Goal: Transaction & Acquisition: Purchase product/service

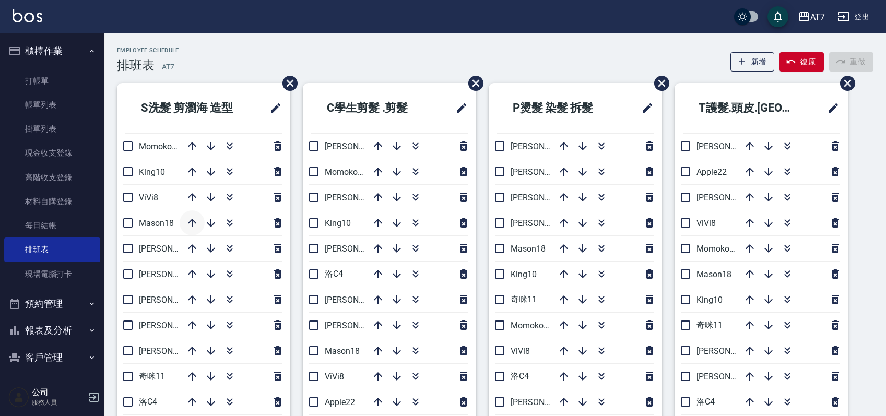
scroll to position [69, 0]
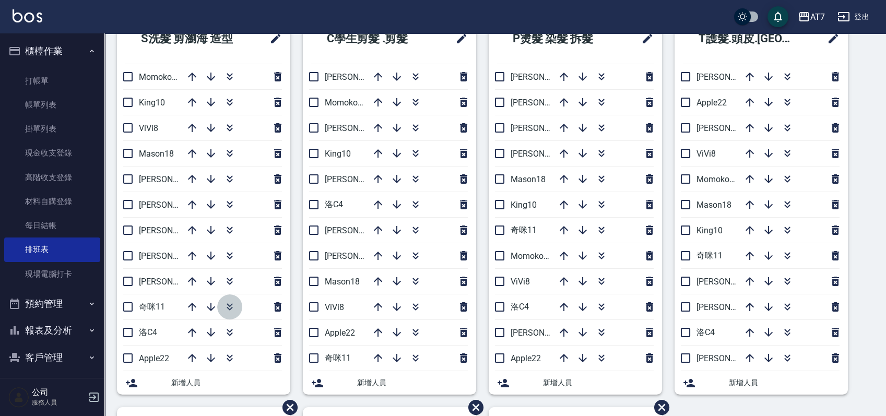
click at [234, 308] on icon "button" at bounding box center [230, 307] width 13 height 13
click at [418, 330] on icon "button" at bounding box center [416, 331] width 6 height 4
click at [606, 102] on icon "button" at bounding box center [602, 102] width 13 height 13
click at [583, 125] on icon "button" at bounding box center [583, 128] width 13 height 13
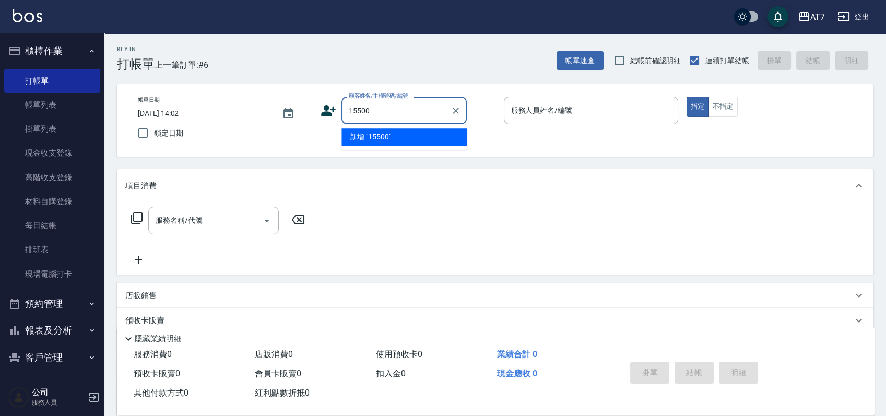
type input "15500"
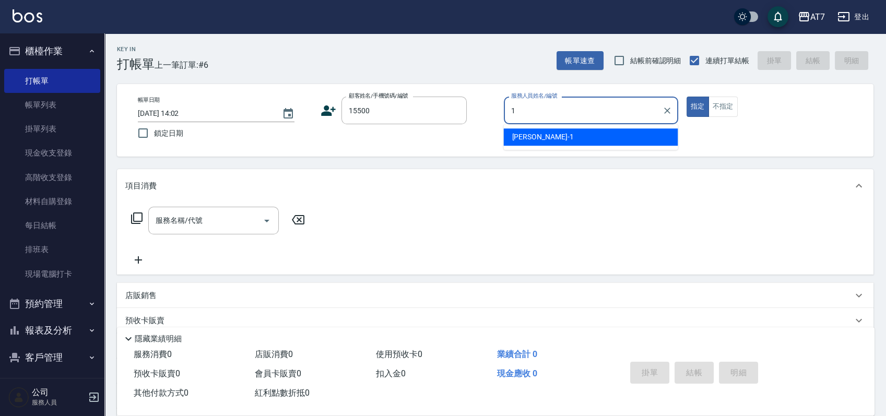
type input "米雪兒-1"
type button "true"
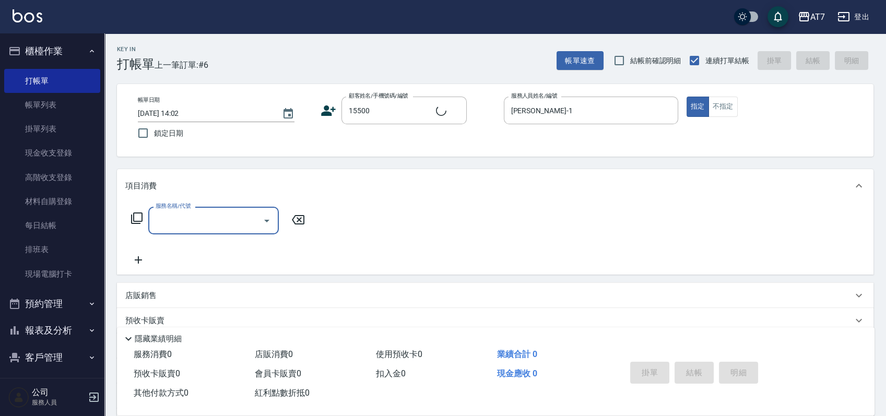
type input "公司/公司15500/15500"
type input "305"
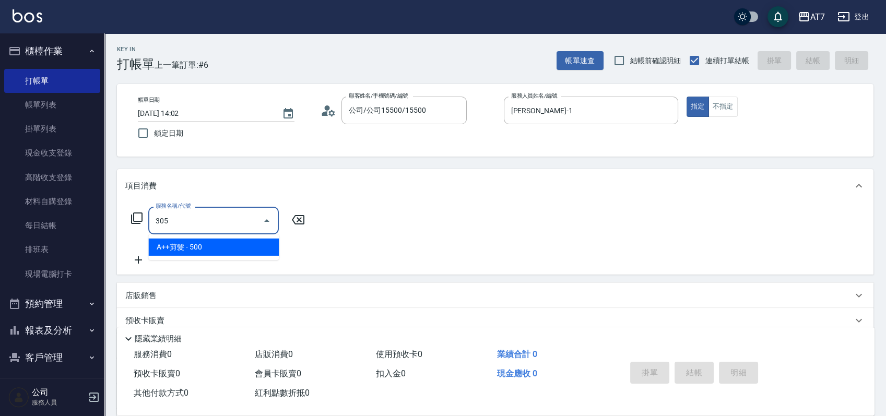
type input "50"
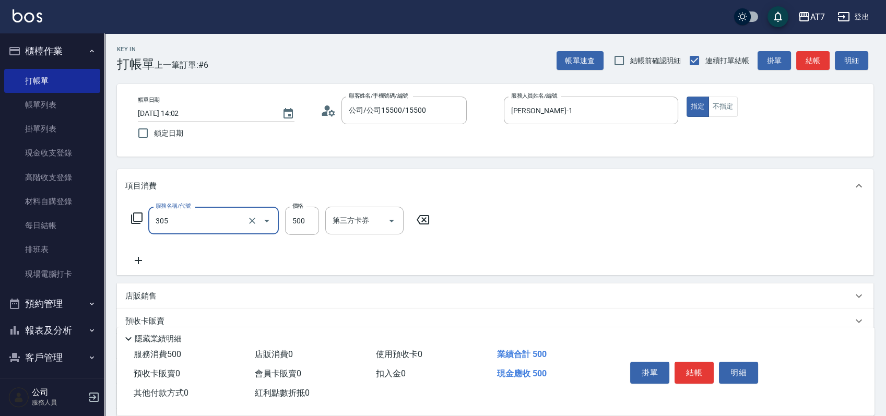
type input "A++剪髮(305)"
type input "1"
type input "0"
type input "145"
type input "10"
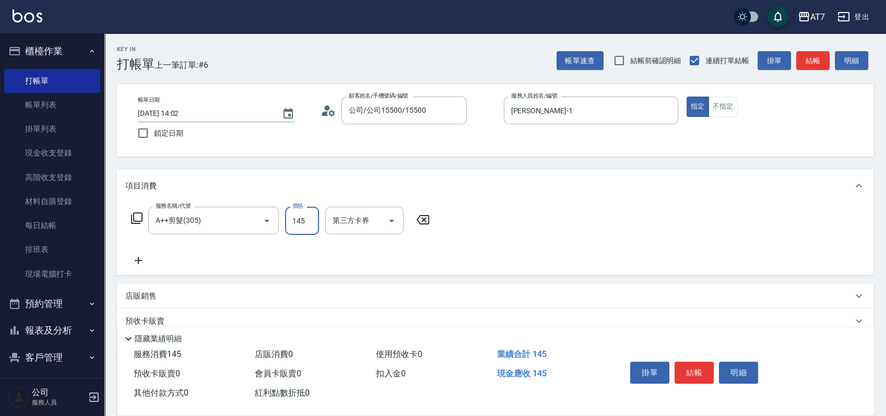
type input "1450"
type input "140"
type input "1450"
click at [703, 368] on button "結帳" at bounding box center [694, 373] width 39 height 22
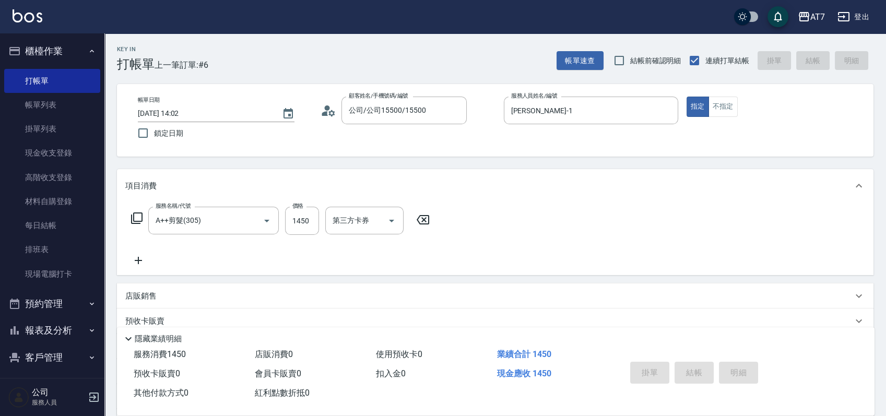
type input "2025/08/12 16:21"
type input "0"
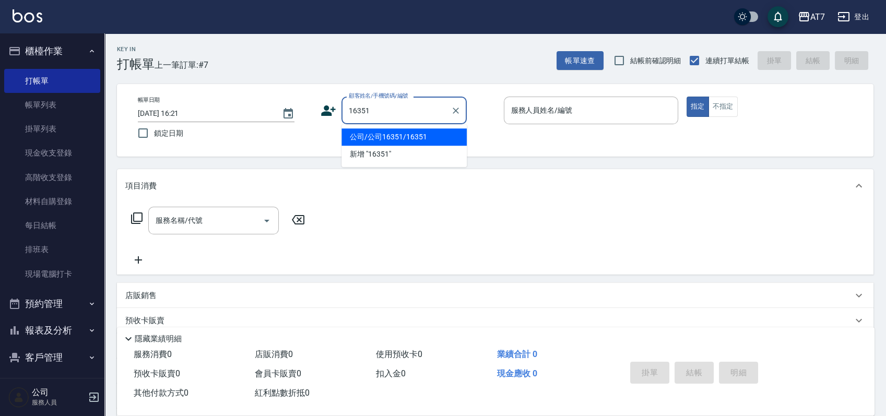
type input "公司/公司16351/16351"
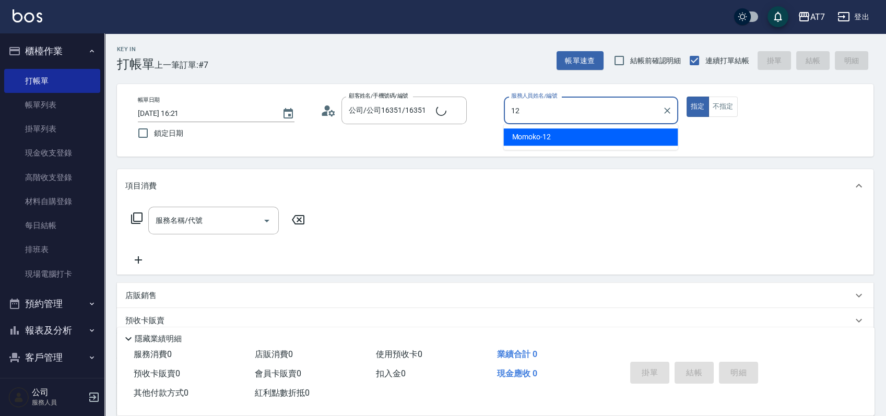
type input "Momoko-12"
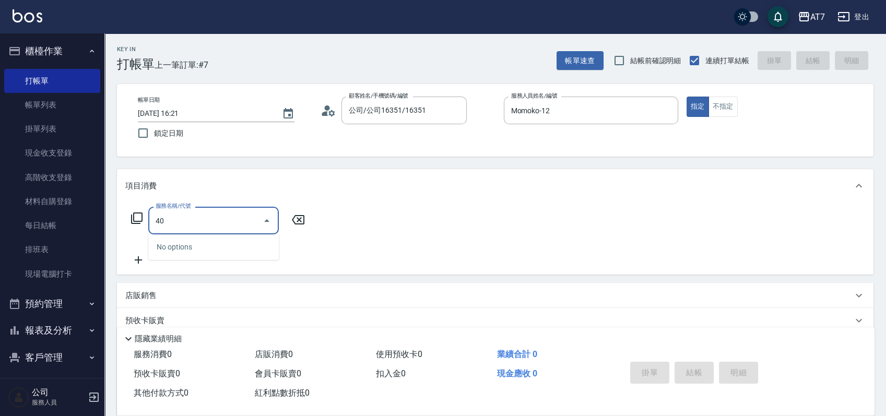
type input "401"
type input "150"
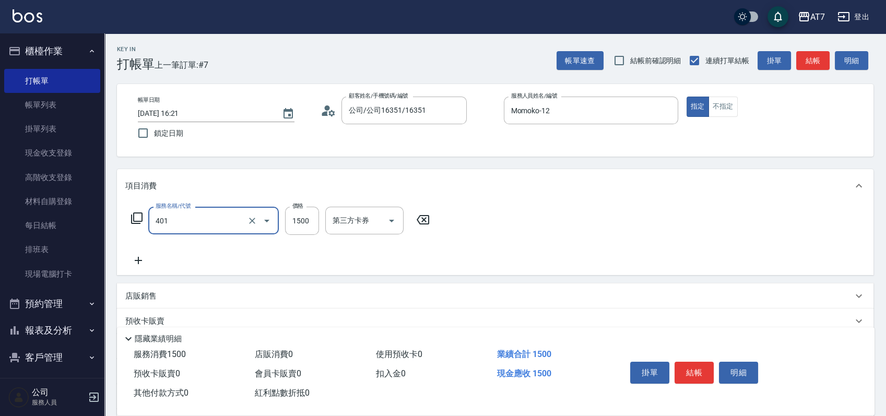
type input "染髮(互助)(401)"
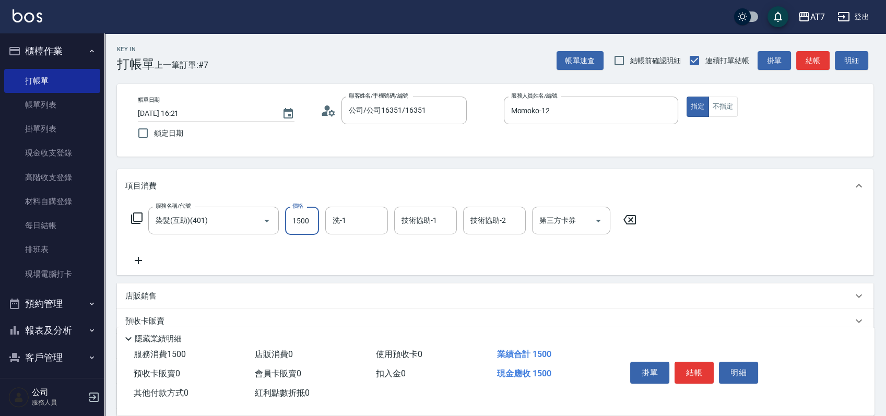
type input "1"
type input "0"
type input "168"
type input "160"
type input "1680"
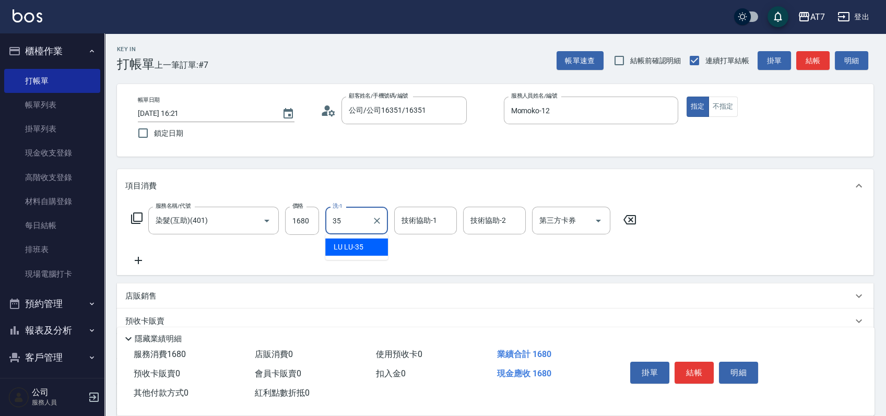
type input "LU LU-35"
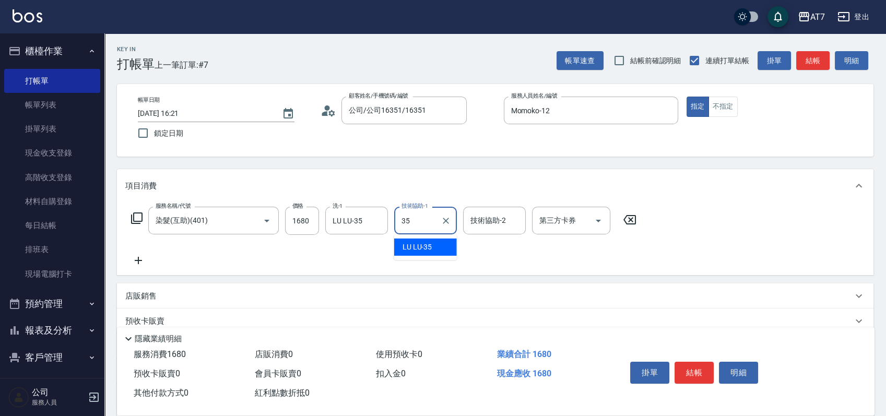
type input "LU LU-35"
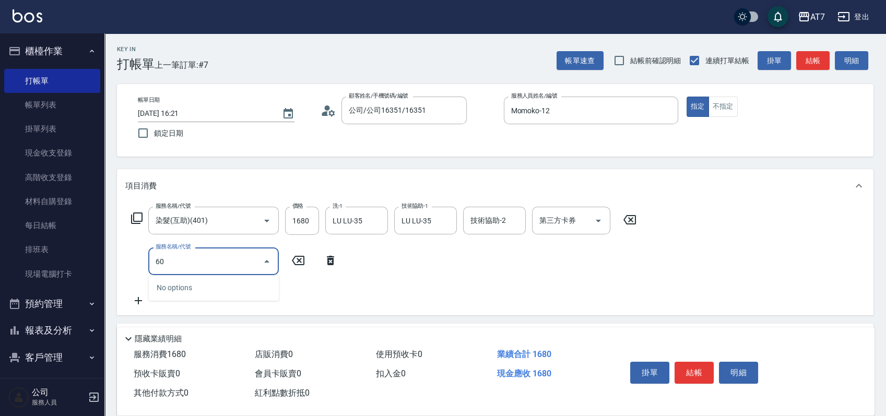
type input "603"
type input "240"
type input "TKO護髮（助(603)"
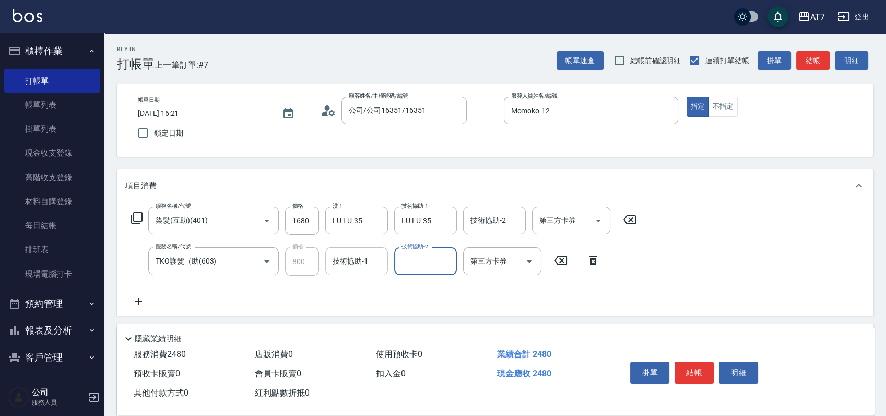
click at [372, 264] on input "技術協助-1" at bounding box center [356, 261] width 53 height 18
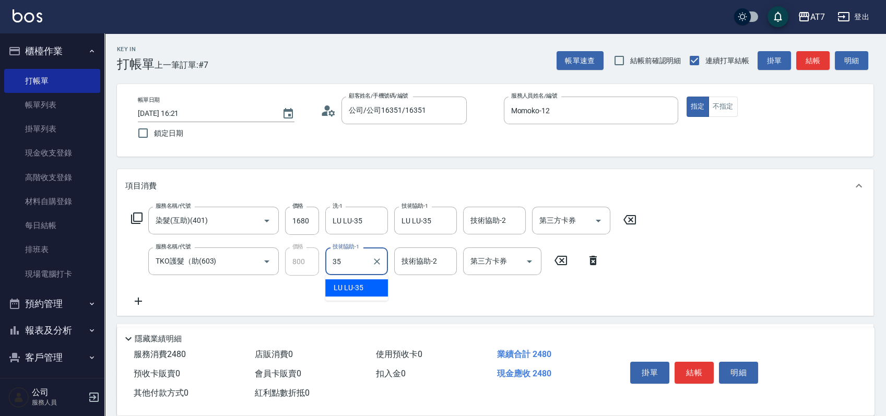
type input "LU LU-35"
click at [680, 369] on button "結帳" at bounding box center [694, 373] width 39 height 22
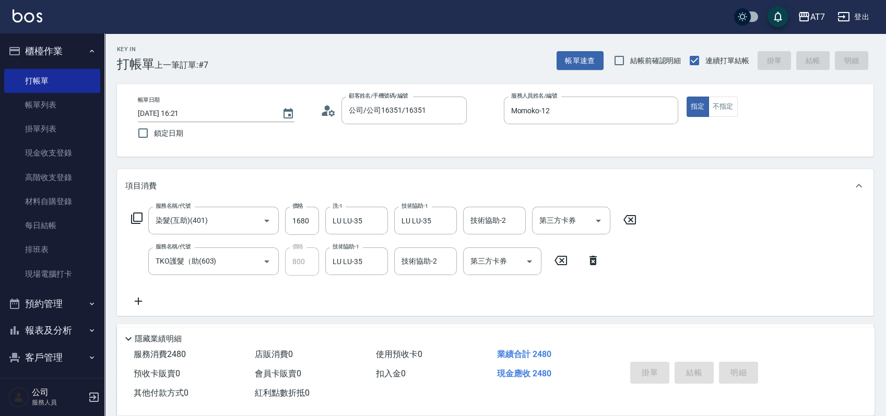
type input "0"
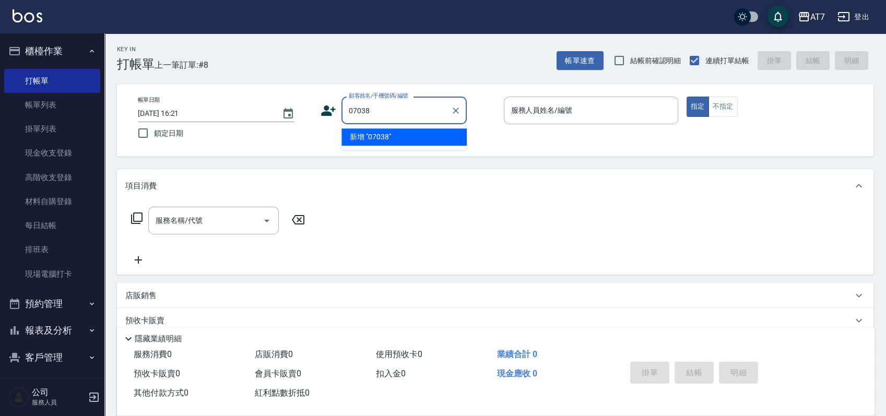
type input "07038"
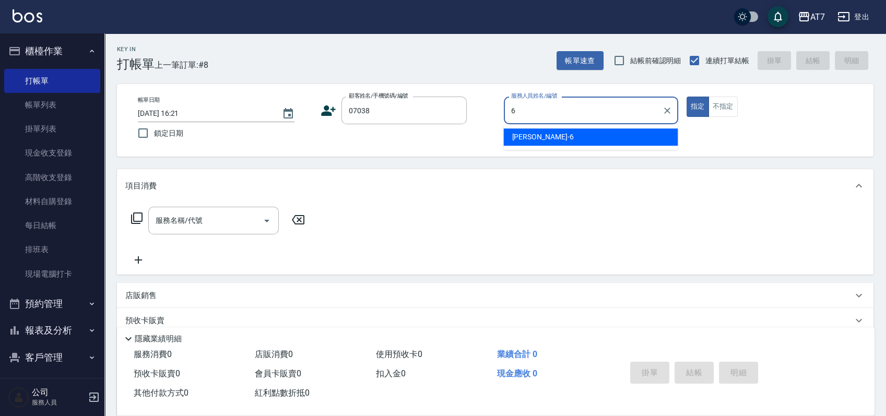
type input "杜莎莎-6"
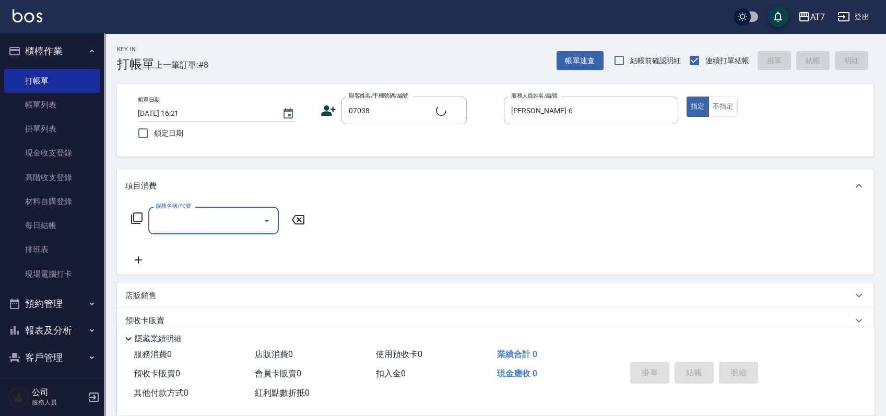
type input "公司/公司07038/07038"
type input "401"
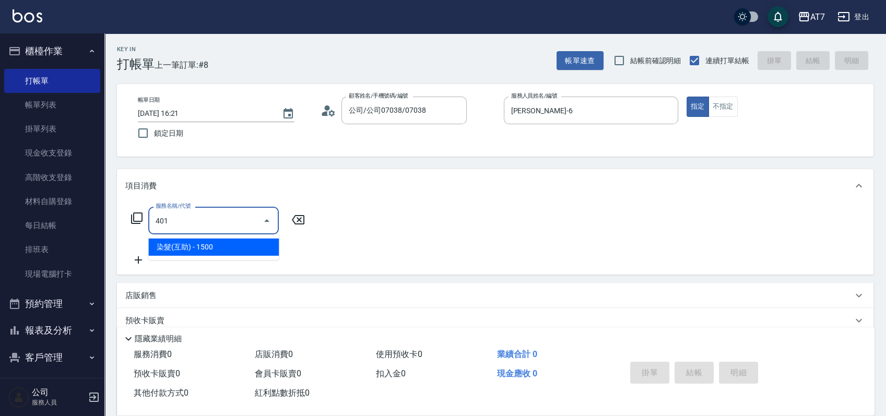
type input "150"
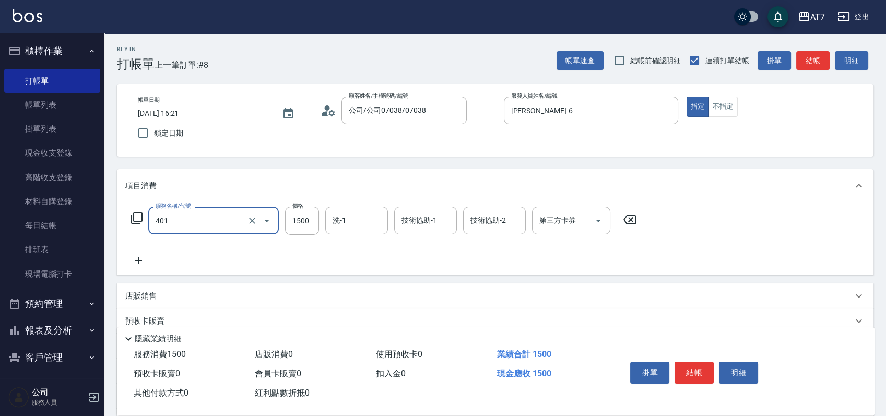
type input "染髮(互助)(401)"
type input "1"
type input "0"
type input "168"
type input "10"
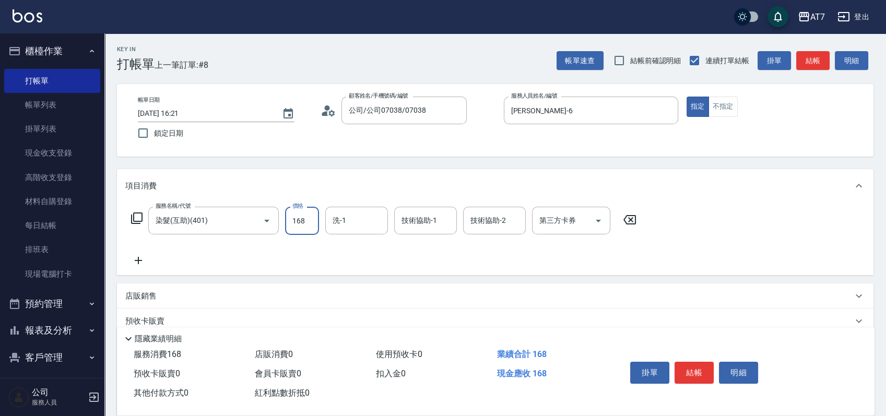
type input "1680"
type input "160"
type input "1680"
type input "小慈-32"
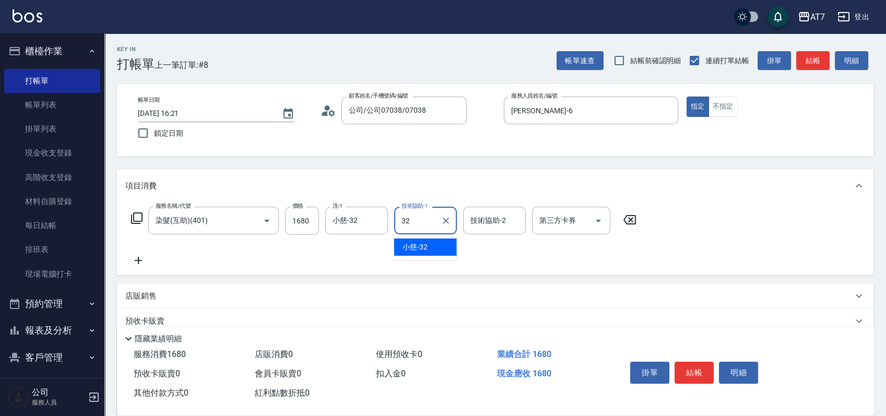
type input "小慈-32"
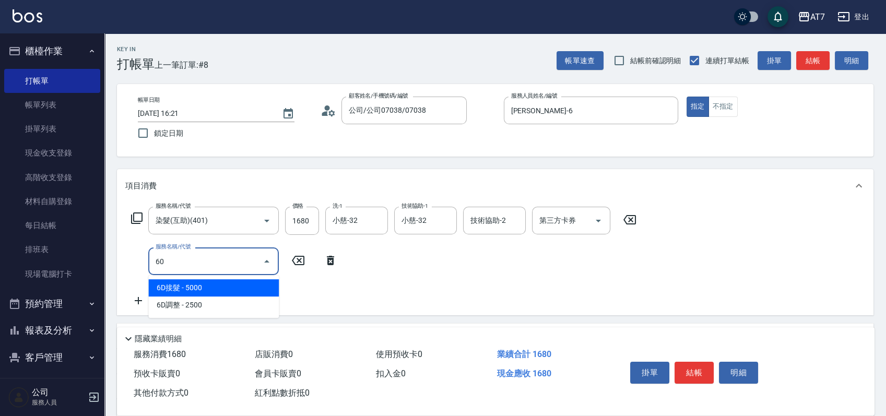
type input "607"
type input "310"
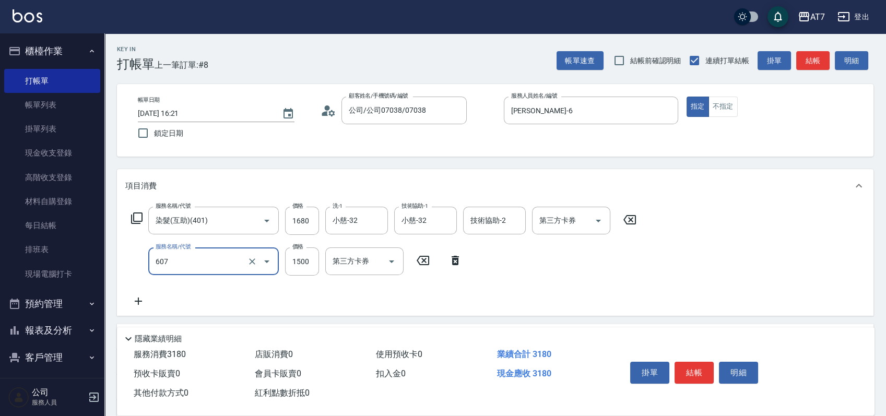
type input "東日玫瑰短（助）(607)"
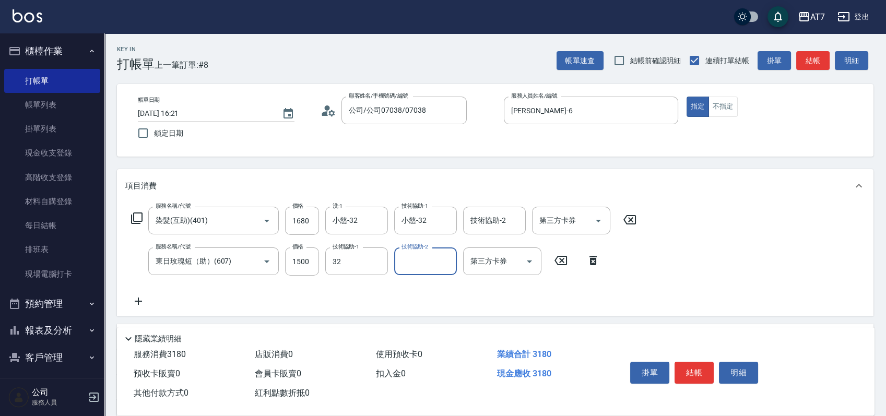
type input "小慈-32"
click at [692, 366] on button "結帳" at bounding box center [694, 373] width 39 height 22
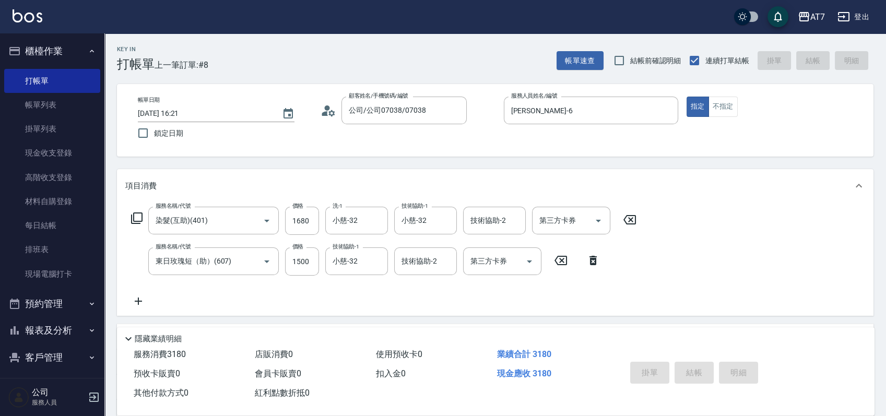
type input "2025/08/12 16:22"
type input "0"
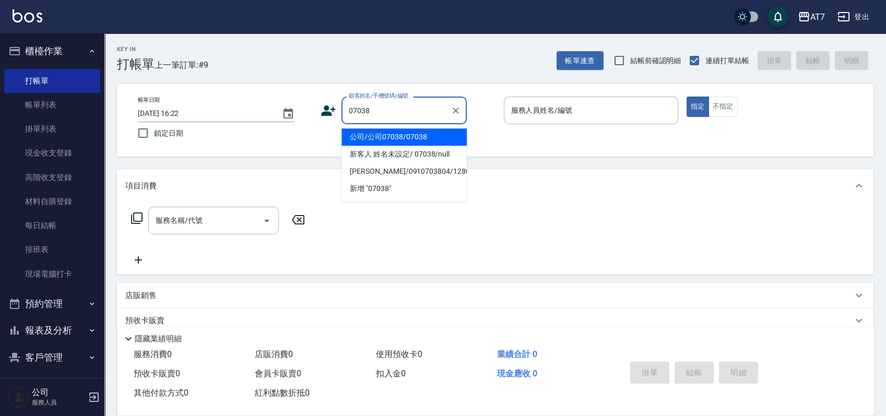
type input "公司/公司07038/07038"
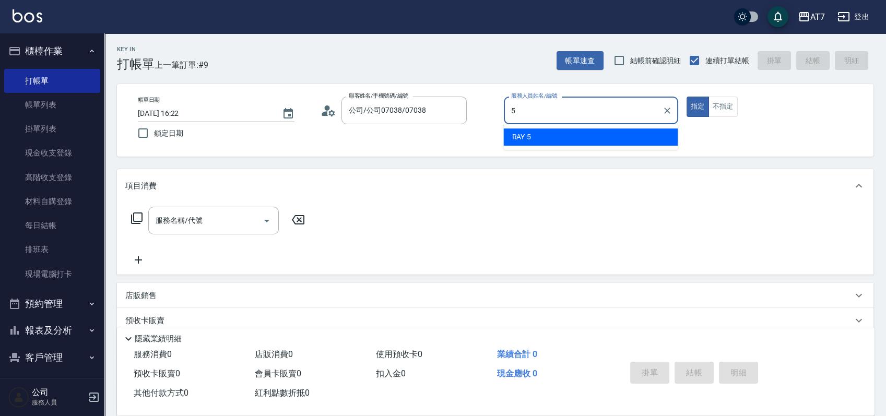
type input "RAY -5"
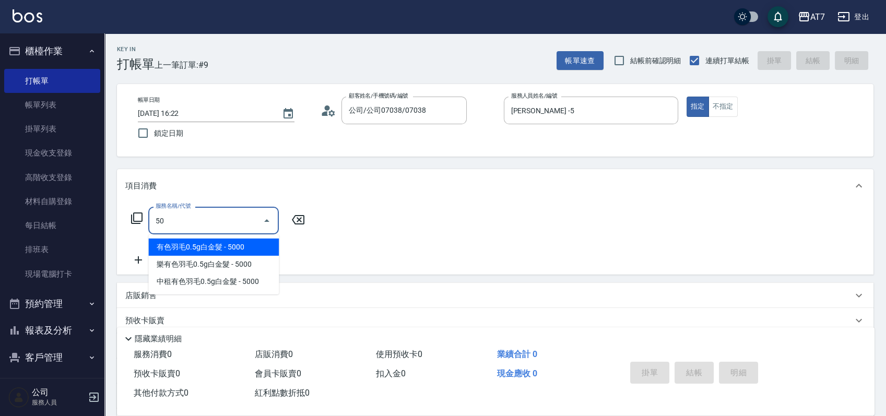
type input "500"
type input "30"
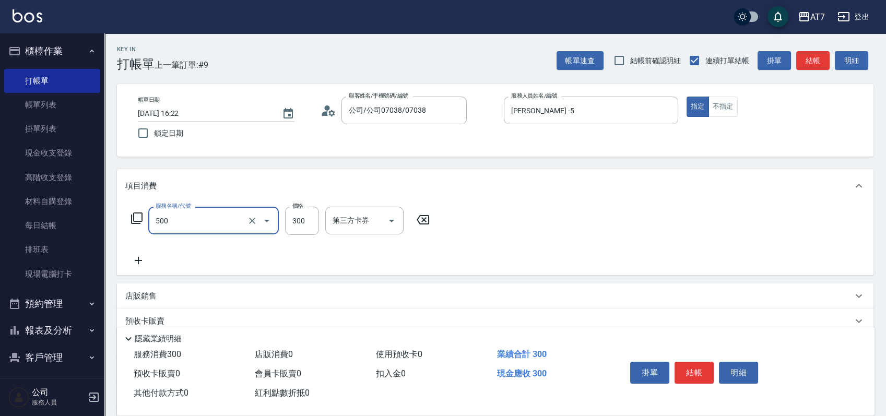
type input "洗髮(500)"
type input "2"
type input "0"
type input "25"
type input "20"
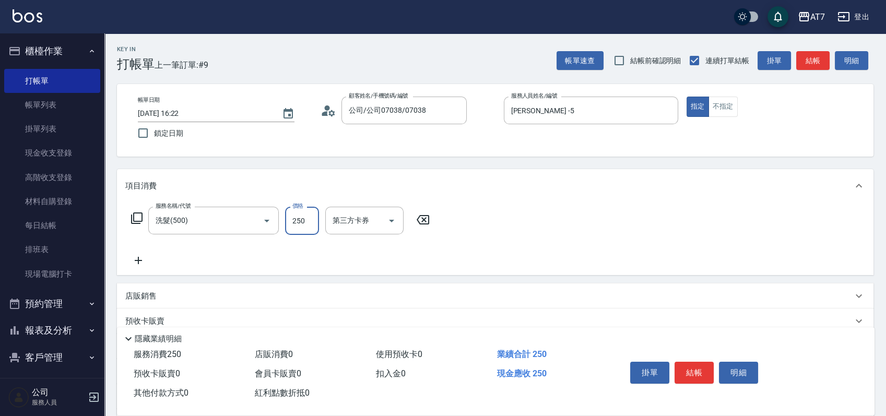
type input "250"
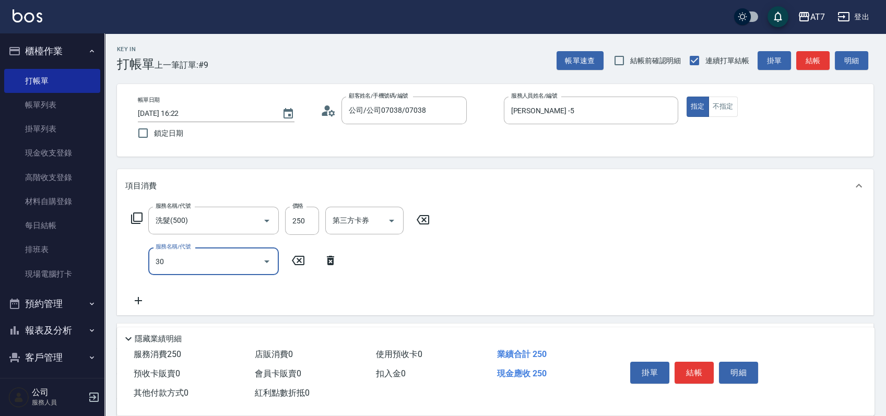
type input "302"
type input "60"
type input "剪髮(302)"
click at [696, 370] on button "結帳" at bounding box center [694, 373] width 39 height 22
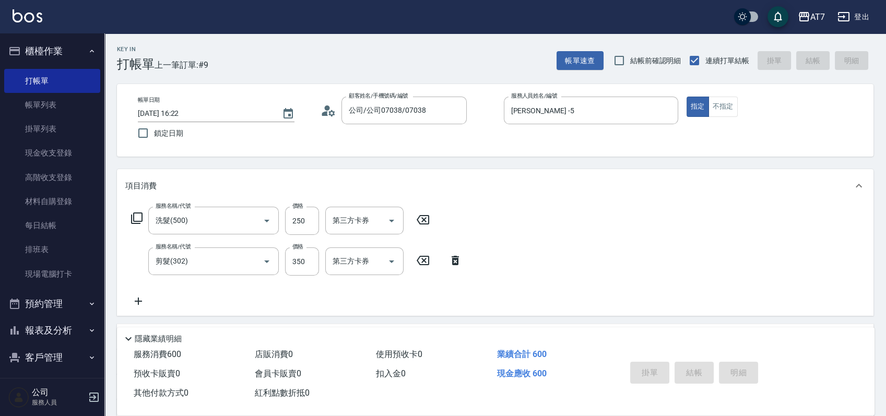
type input "0"
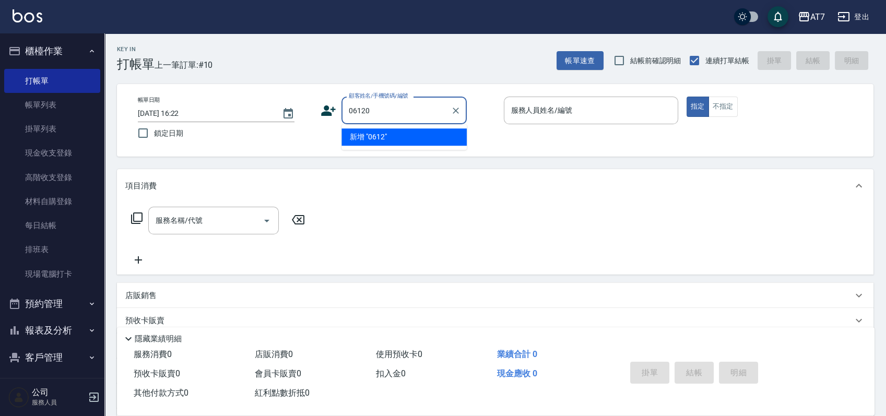
type input "06120"
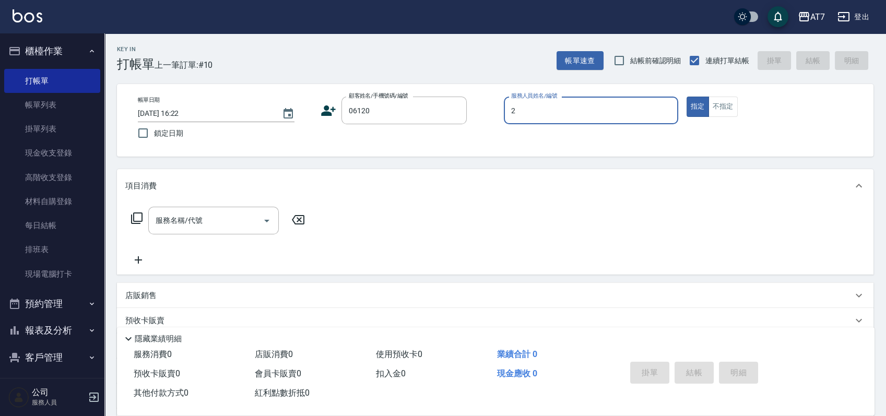
type input "22"
type input "公司單/06120-1/06120"
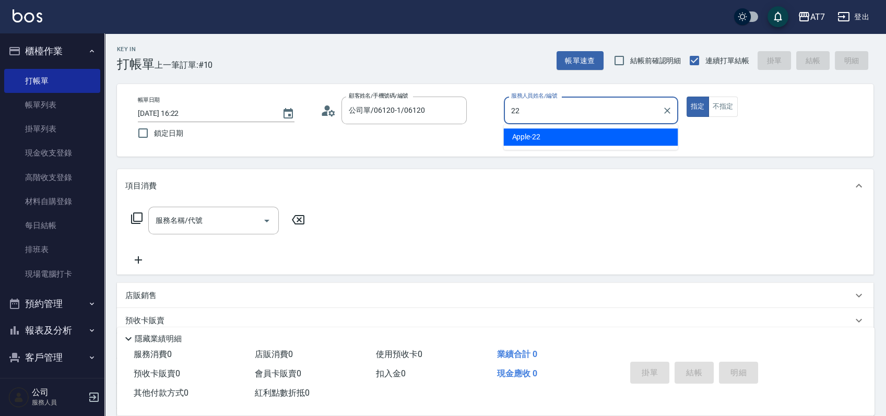
type input "Apple-22"
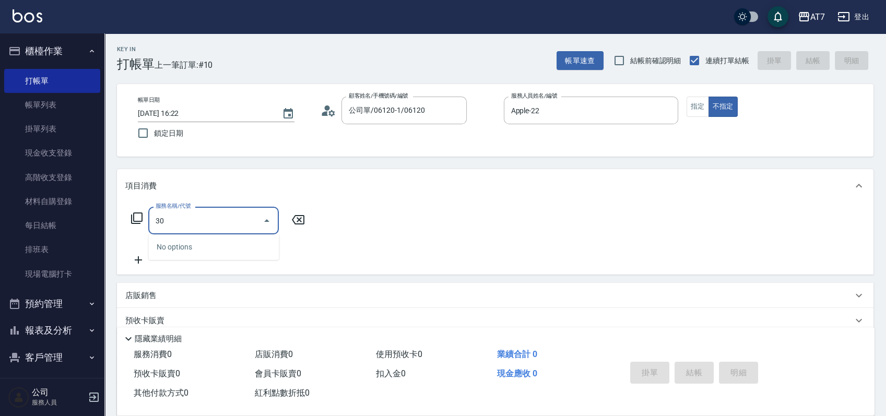
type input "302"
type input "30"
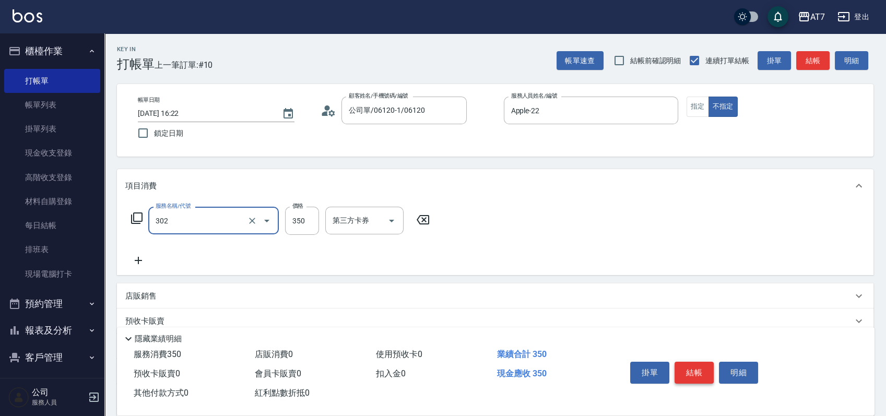
type input "剪髮(302)"
click at [701, 369] on button "結帳" at bounding box center [694, 373] width 39 height 22
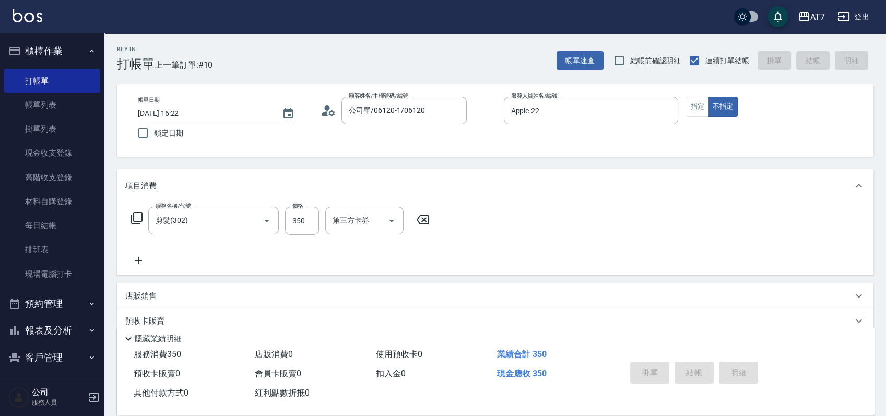
type input "0"
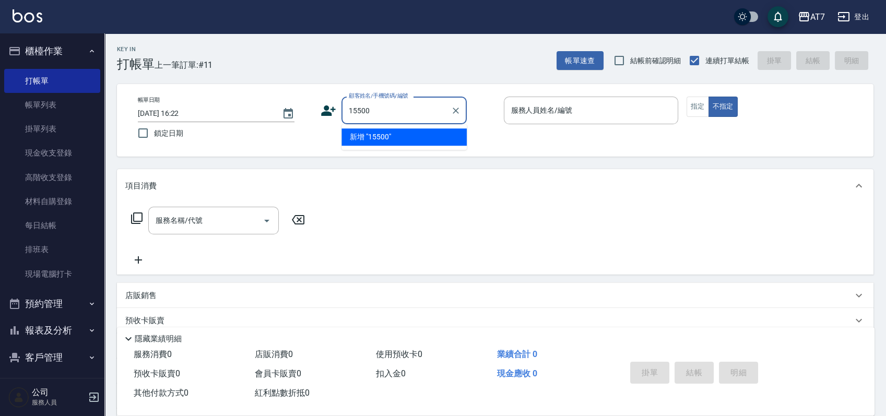
type input "15500"
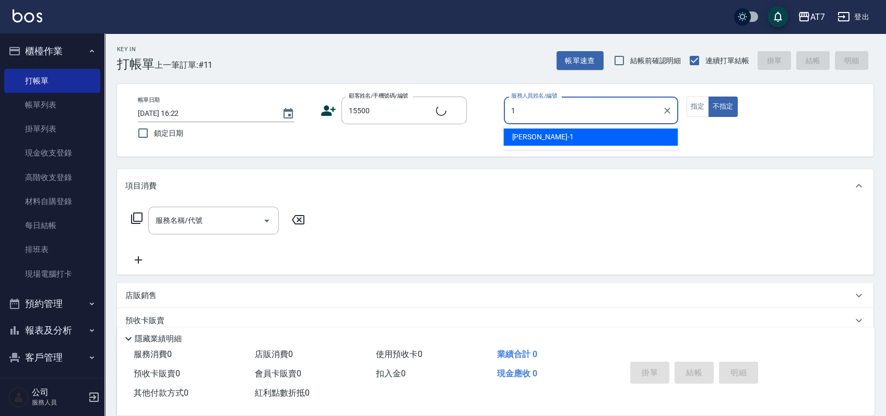
type input "12"
type input "公司/公司15500/15500"
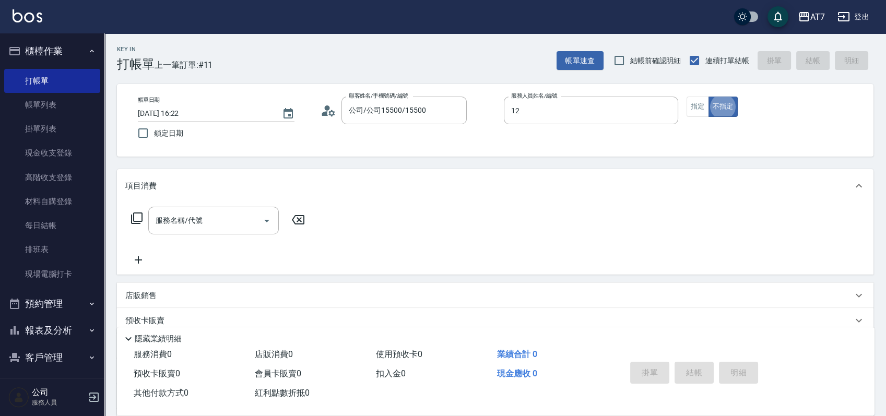
type input "Momoko-12"
type button "false"
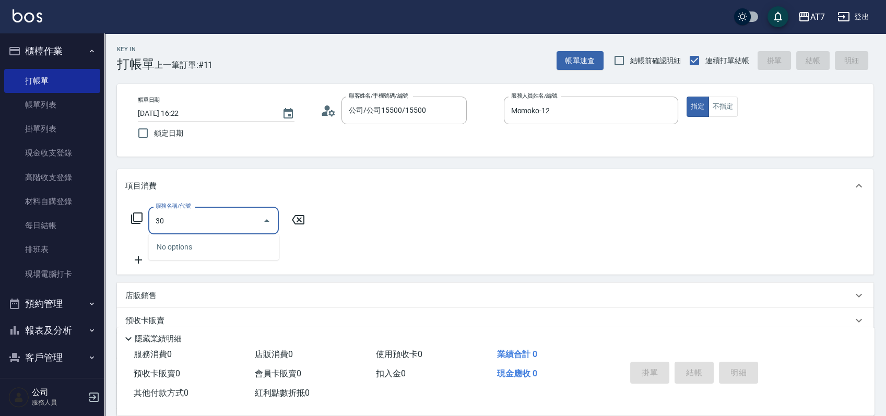
type input "304"
type input "40"
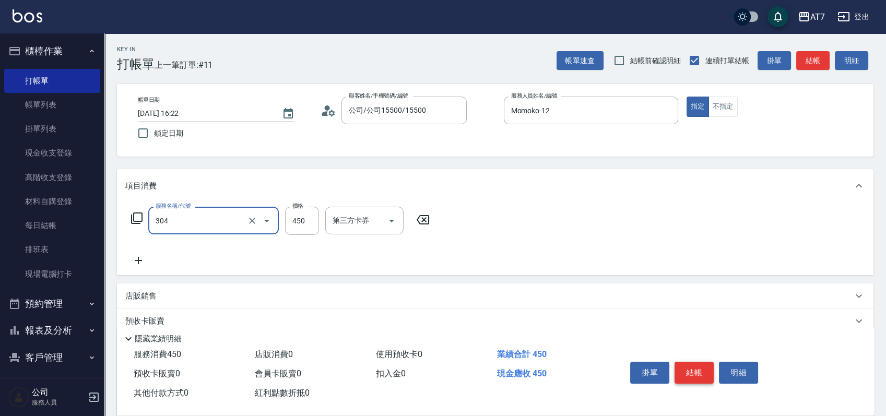
type input "A+級剪髮(304)"
click at [684, 368] on button "結帳" at bounding box center [694, 373] width 39 height 22
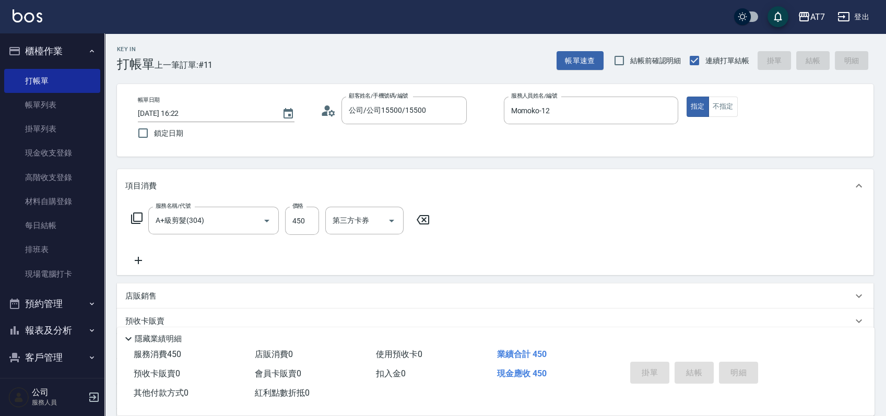
type input "0"
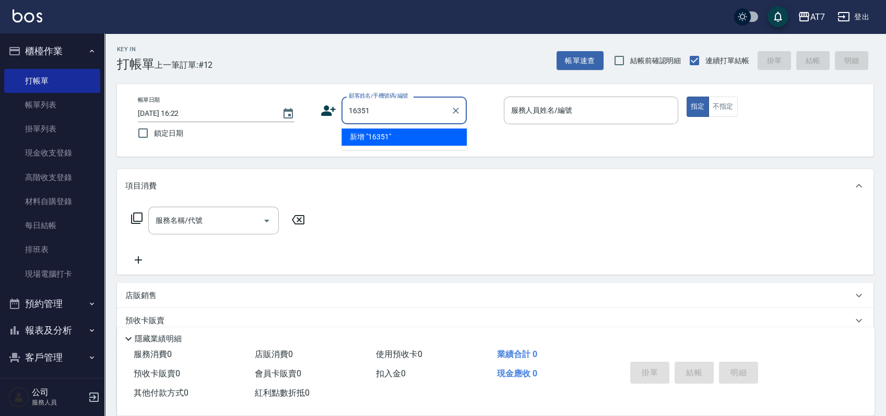
type input "16351"
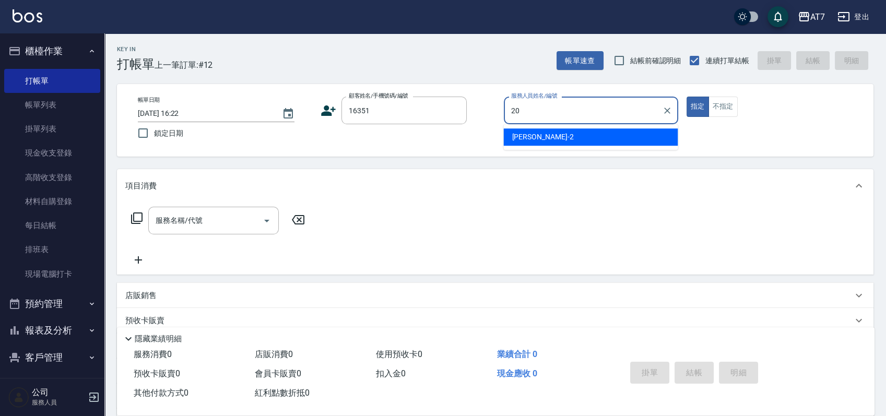
type input "妮可-20"
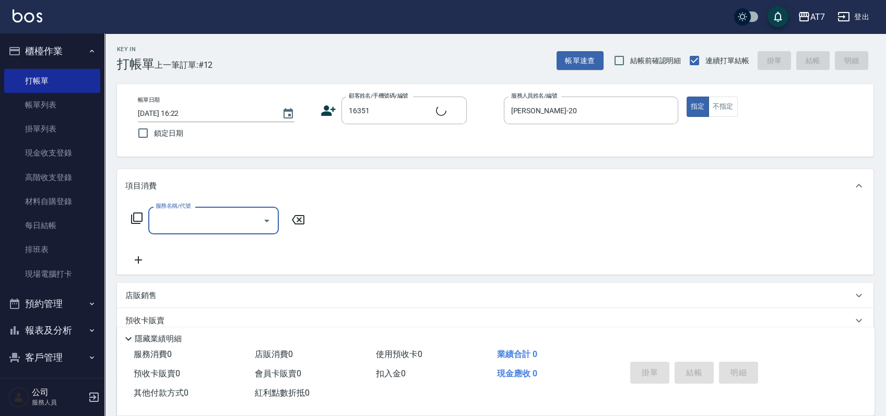
type input "公司/公司16351/16351"
type input "400"
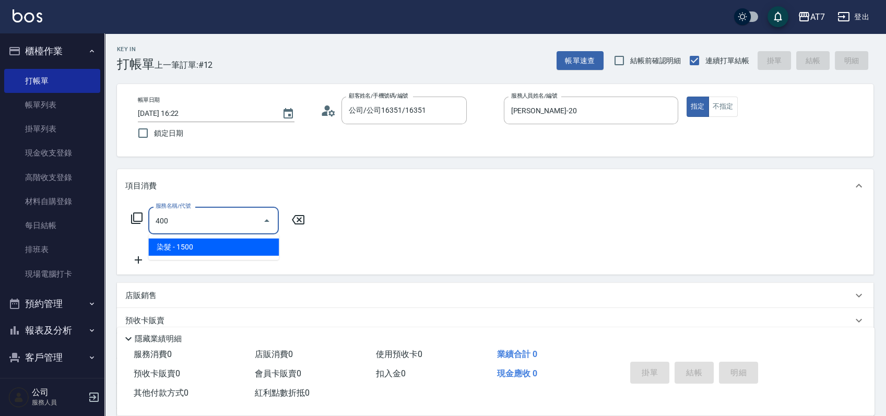
type input "150"
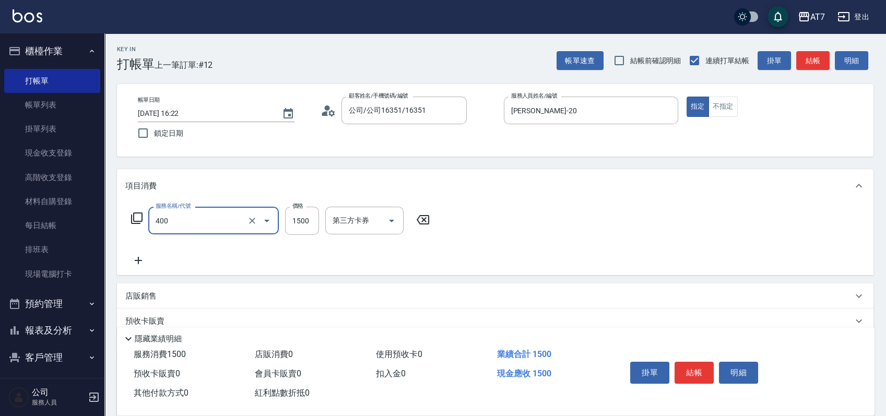
type input "染髮(400)"
type input "2"
type input "0"
type input "280"
type input "20"
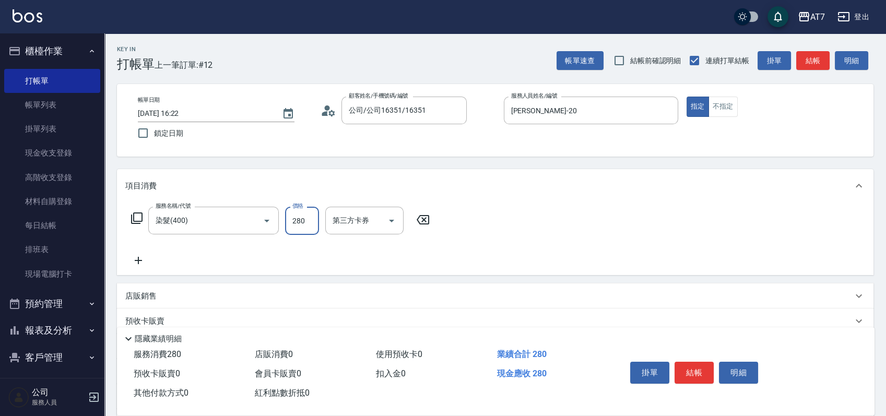
type input "2800"
type input "280"
type input "2800"
click at [699, 374] on button "結帳" at bounding box center [694, 373] width 39 height 22
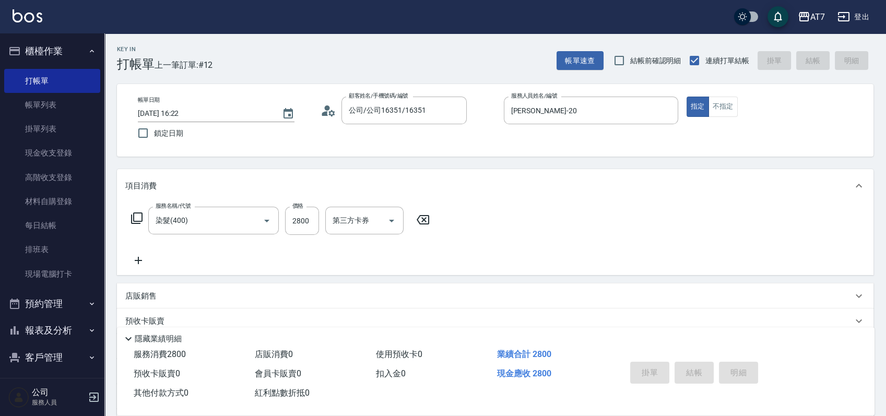
type input "2025/08/12 16:23"
type input "0"
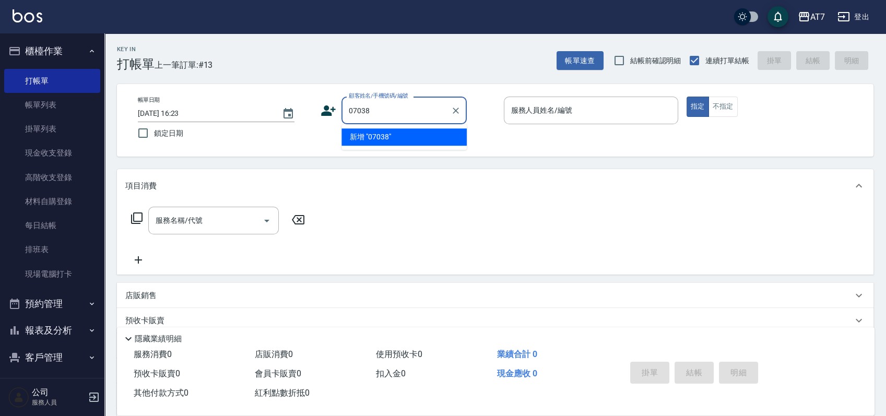
type input "07038"
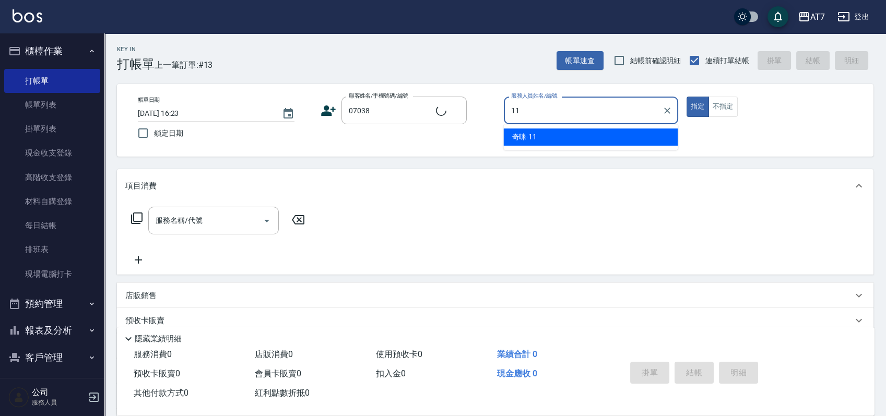
type input "11"
type input "公司/公司07038/07038"
type input "奇咪-11"
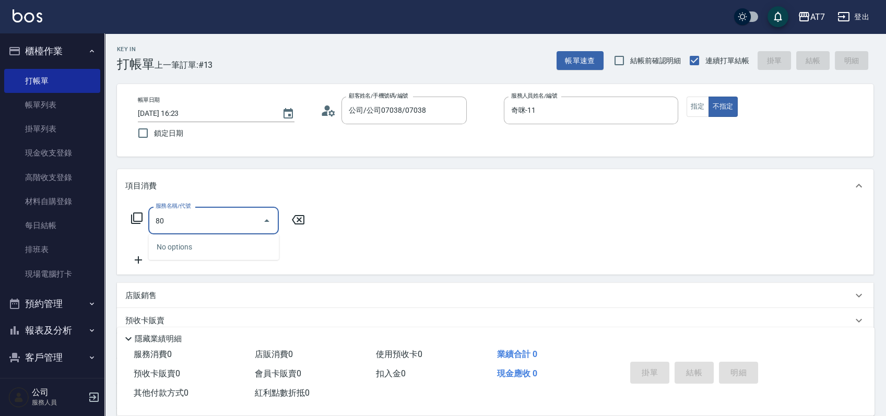
type input "800"
type input "40"
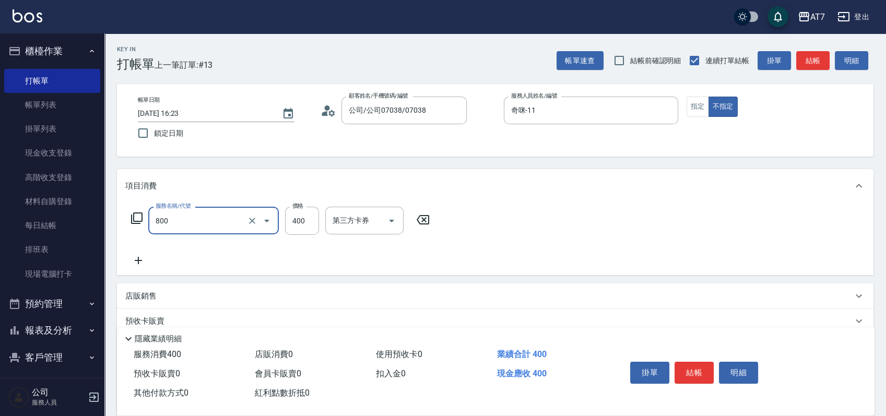
type input "自購-葉綠素健康(自)(800)"
type input "5"
type input "0"
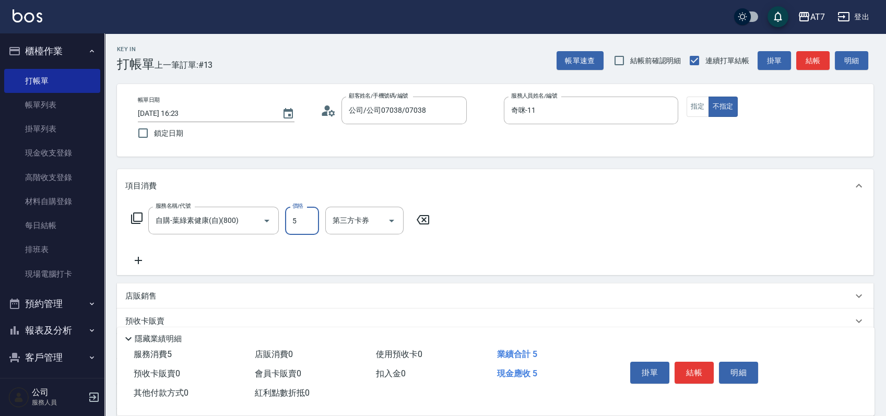
type input "50"
type input "500"
click at [691, 372] on button "結帳" at bounding box center [694, 373] width 39 height 22
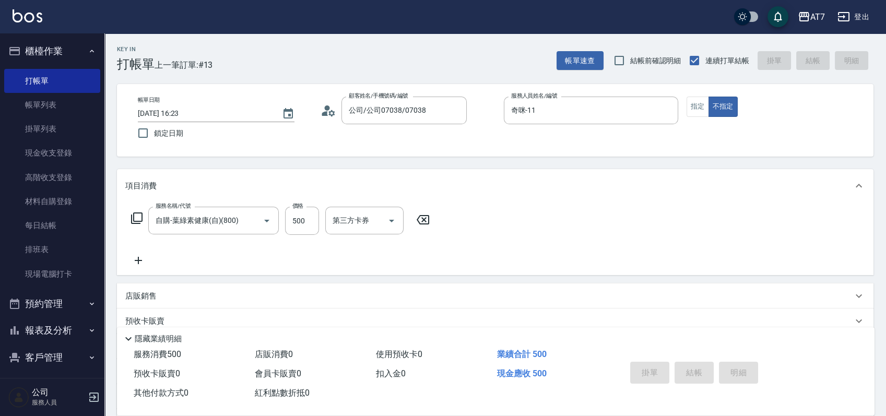
type input "0"
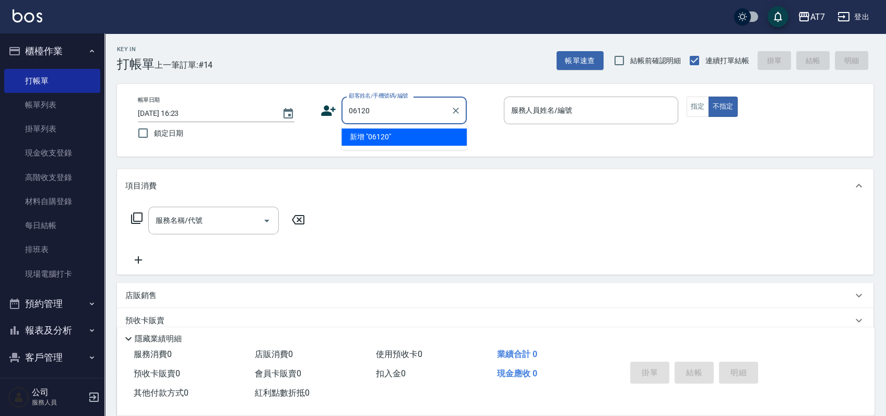
type input "06120"
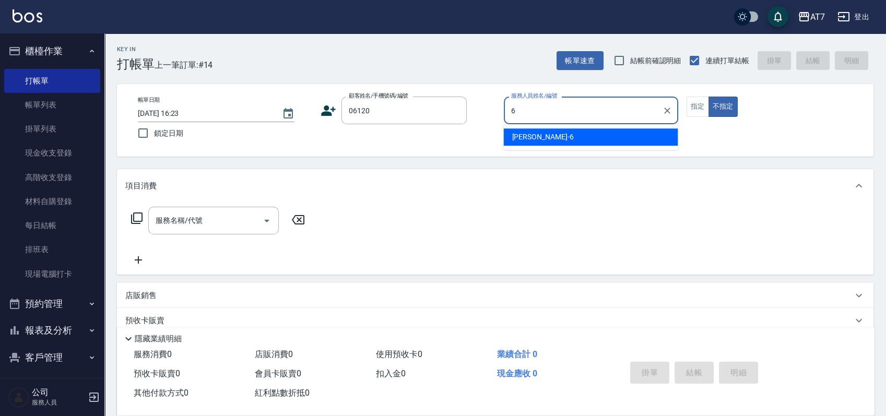
type input "杜莎莎-6"
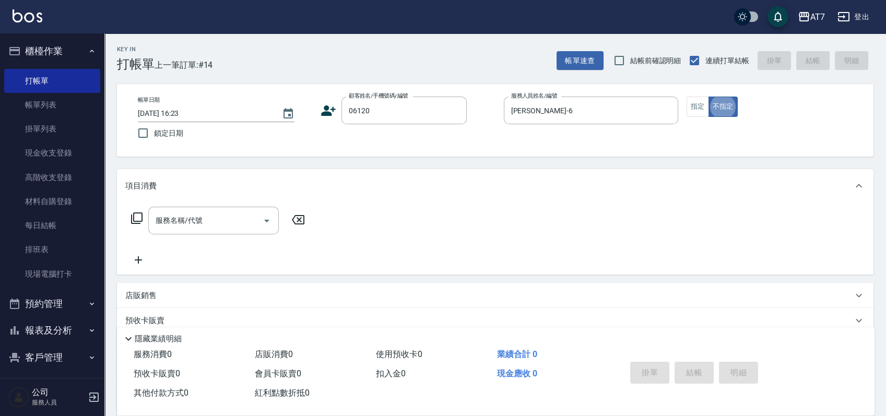
type input "公司單/06120-1/06120"
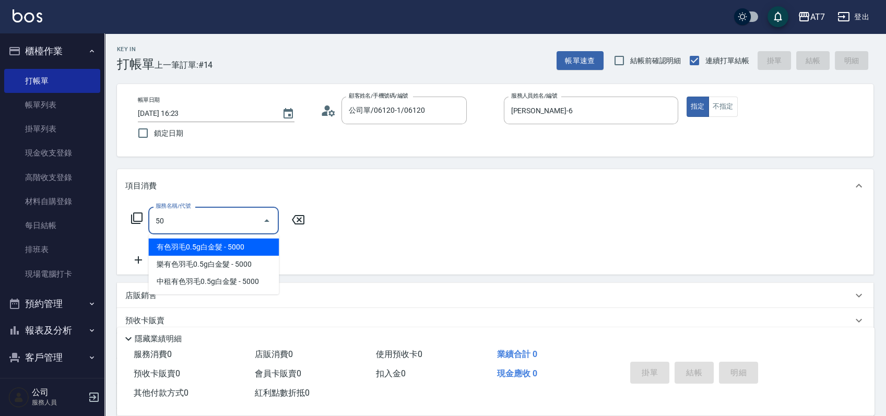
type input "501"
type input "30"
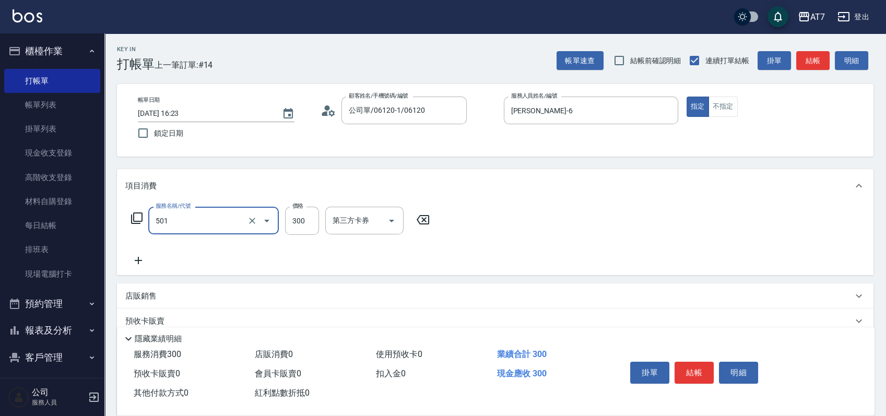
type input "洗髮(互助)(501)"
type input "0"
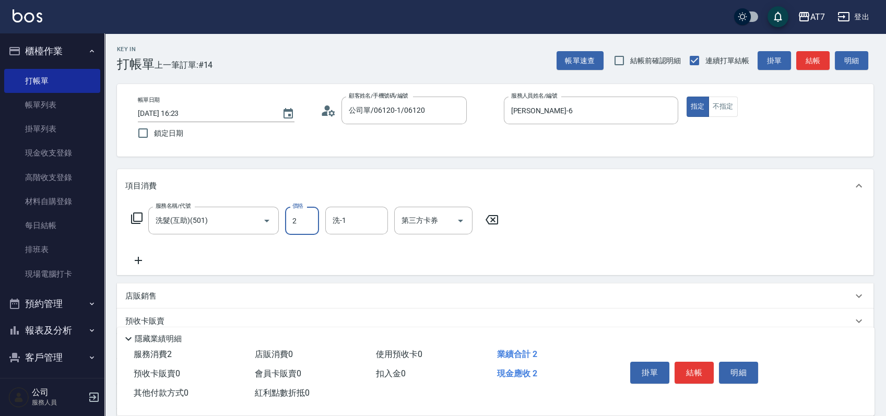
type input "25"
type input "20"
type input "250"
type input "小慈-32"
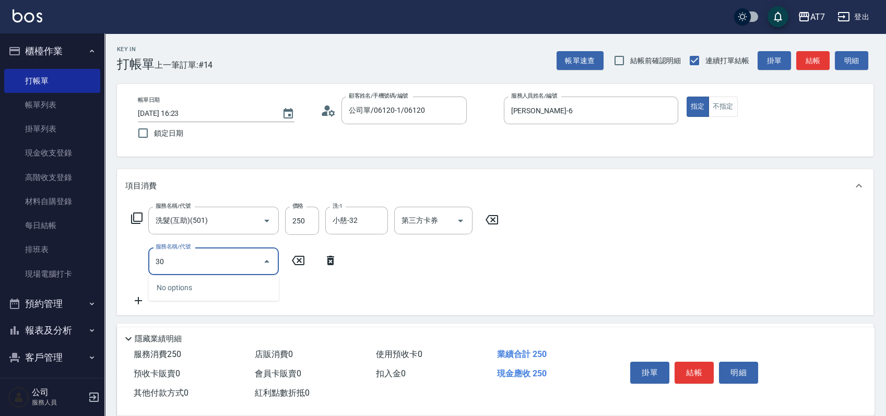
type input "304"
type input "70"
type input "A+級剪髮(304)"
click at [689, 372] on button "結帳" at bounding box center [694, 373] width 39 height 22
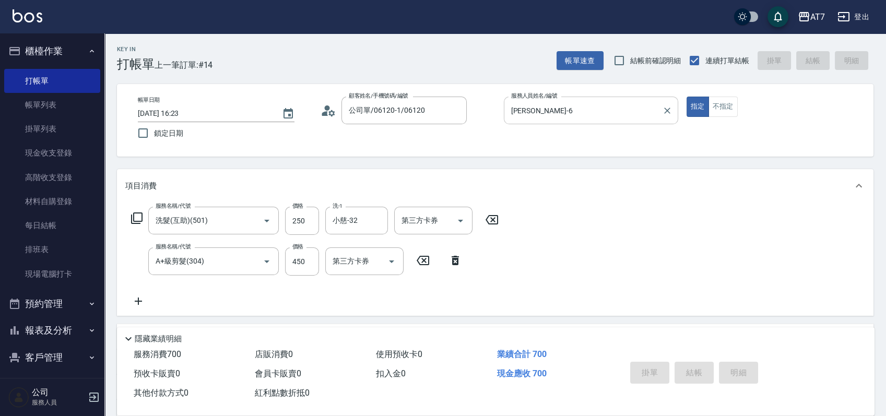
type input "0"
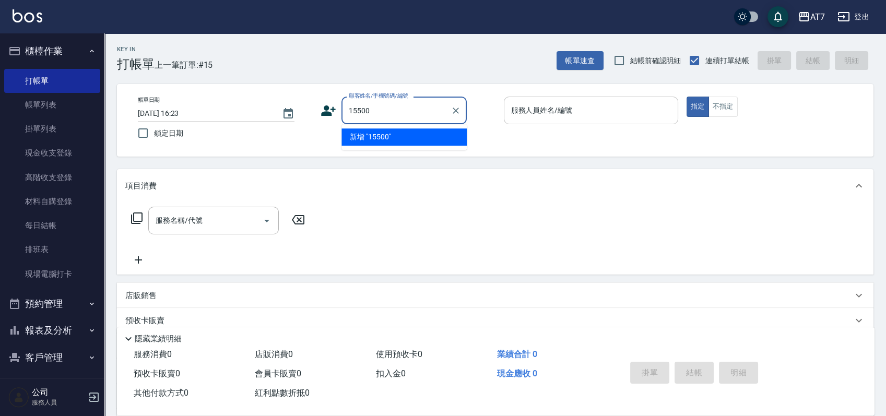
type input "15500"
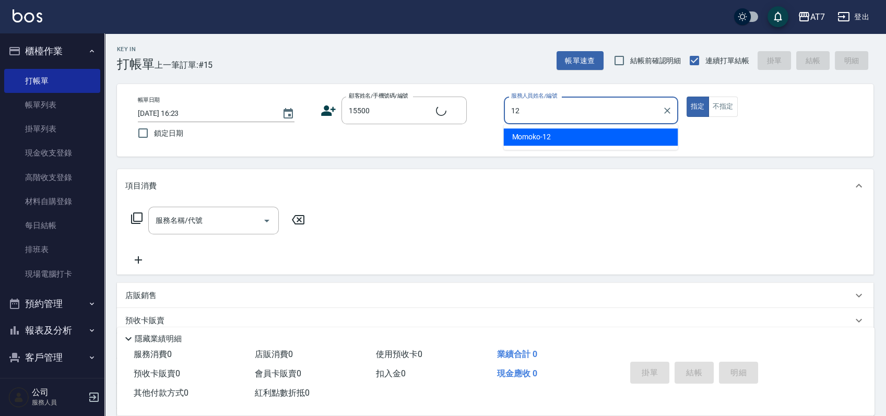
type input "Momoko-12"
type input "公司/公司15500/15500"
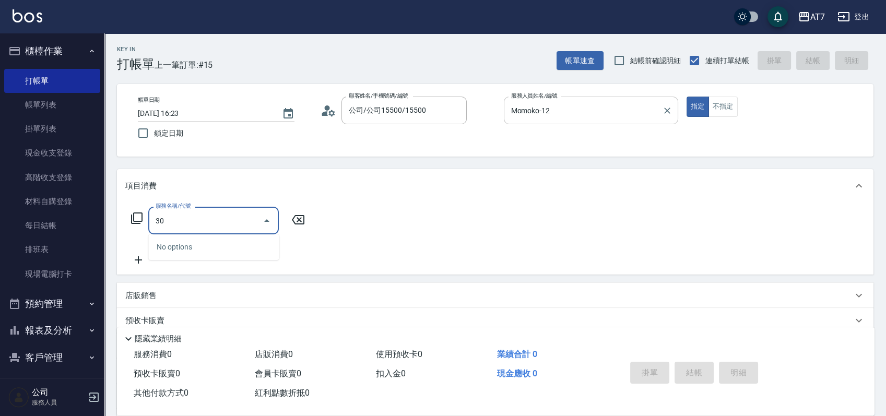
type input "300"
type input "10"
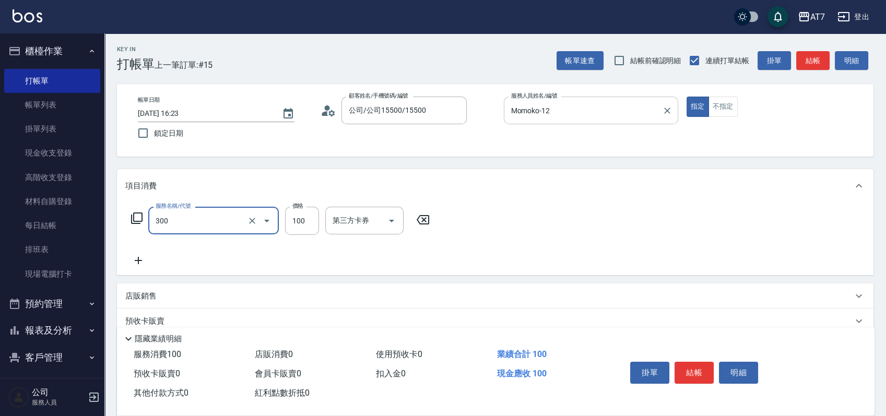
type input "剪瀏海(300)"
type input "0"
type input "15"
type input "10"
type input "150"
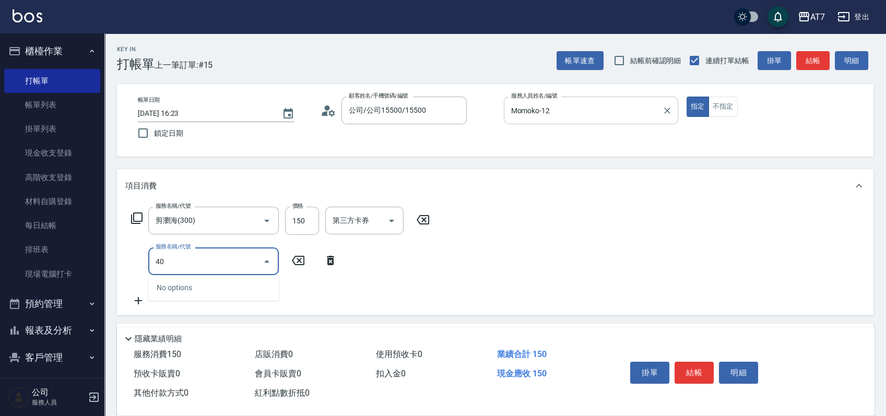
type input "401"
type input "160"
type input "染髮(互助)(401)"
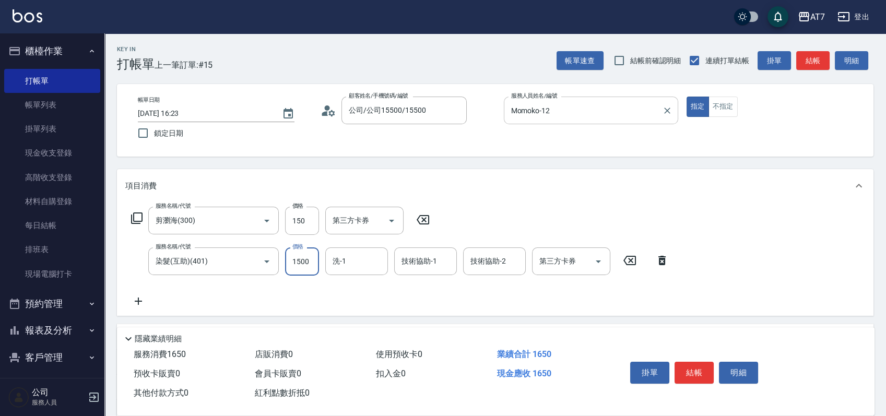
type input "1"
type input "10"
type input "168"
type input "30"
type input "1680"
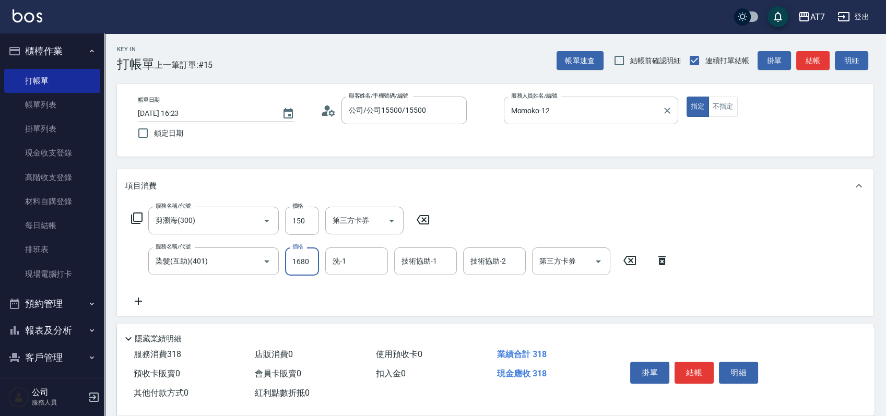
type input "180"
type input "1680"
type input "LU LU-35"
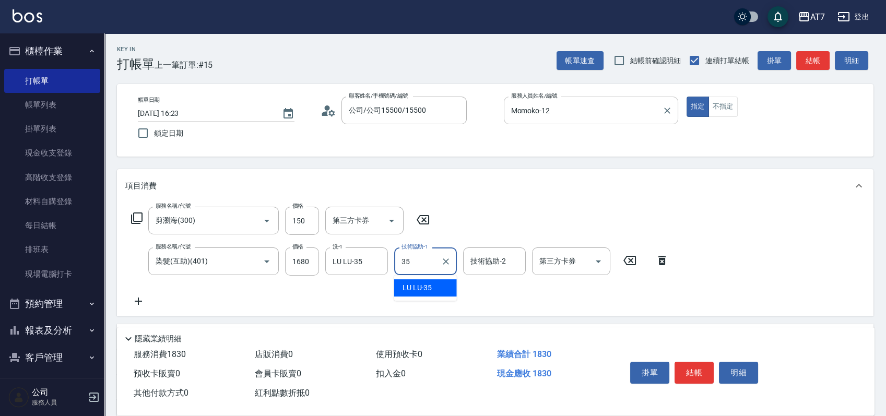
type input "LU LU-35"
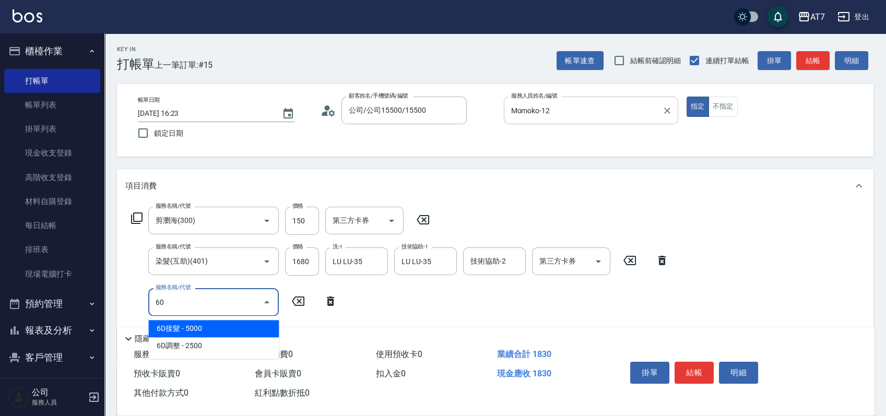
type input "607"
type input "330"
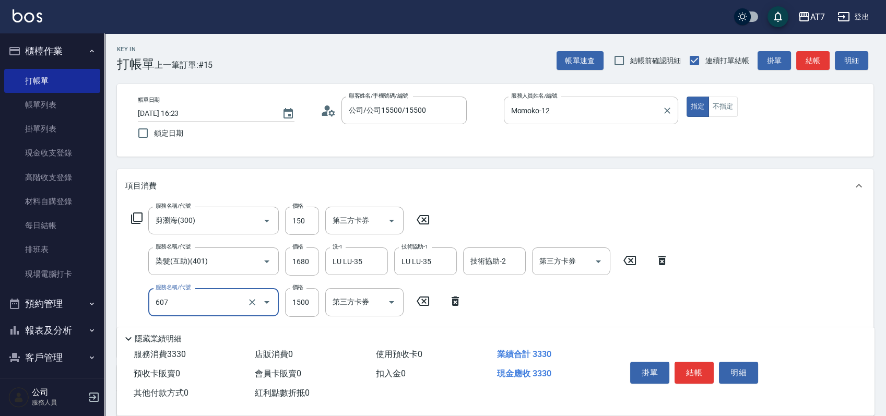
type input "東日玫瑰短（助）(607)"
type input "1"
type input "180"
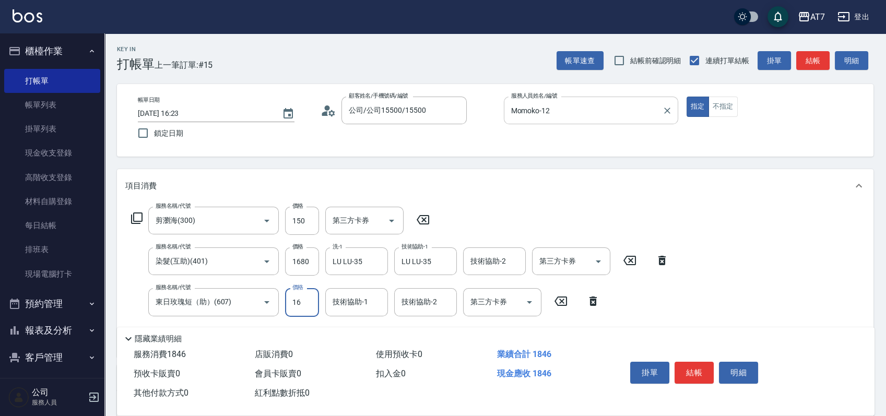
type input "160"
type input "190"
type input "1600"
type input "340"
type input "1600"
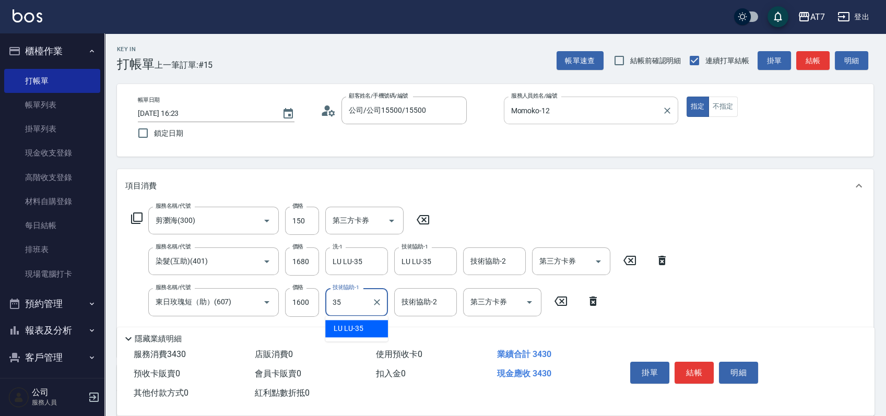
type input "LU LU-35"
click at [701, 370] on button "結帳" at bounding box center [694, 373] width 39 height 22
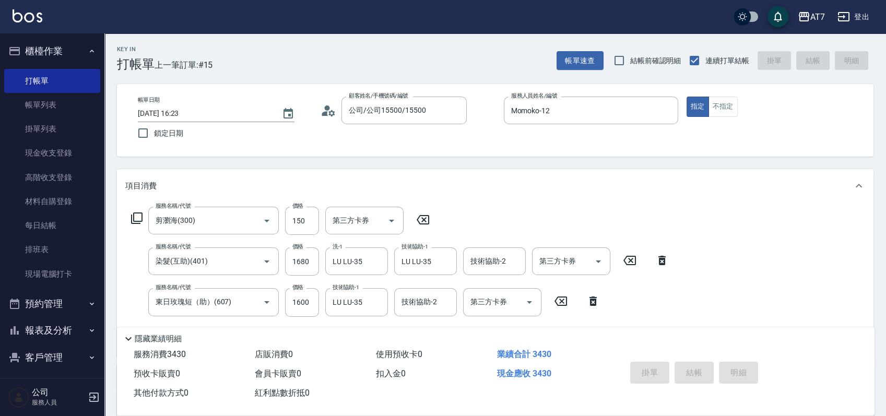
type input "2025/08/12 16:24"
type input "0"
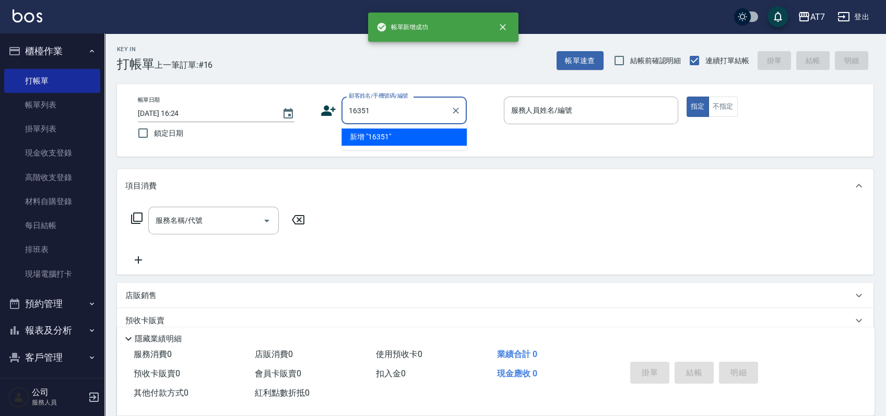
type input "16351"
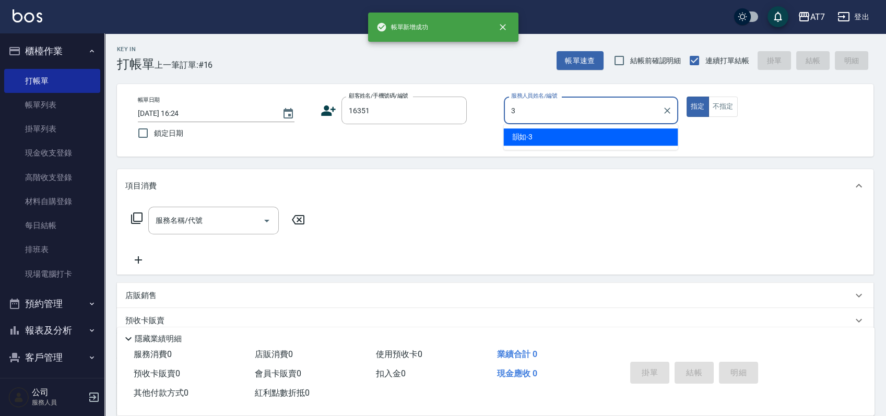
type input "韻如-3"
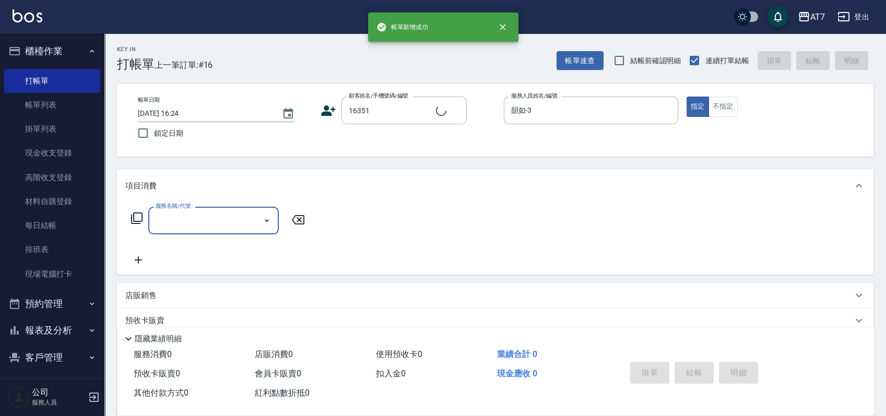
type input "公司/公司16351/16351"
type input "200"
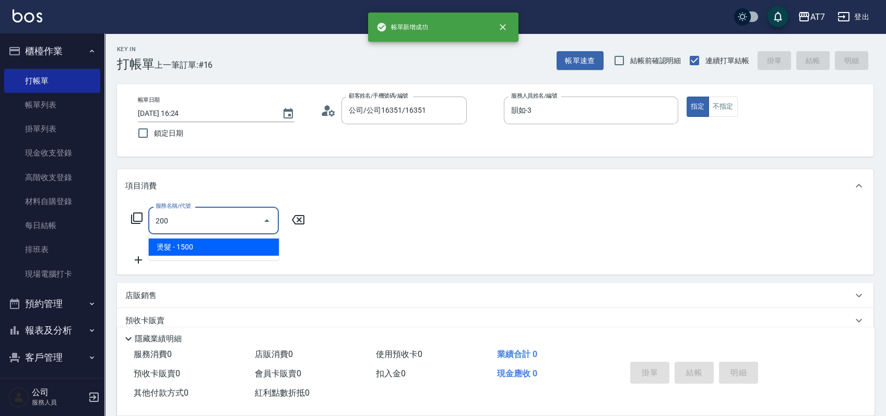
type input "150"
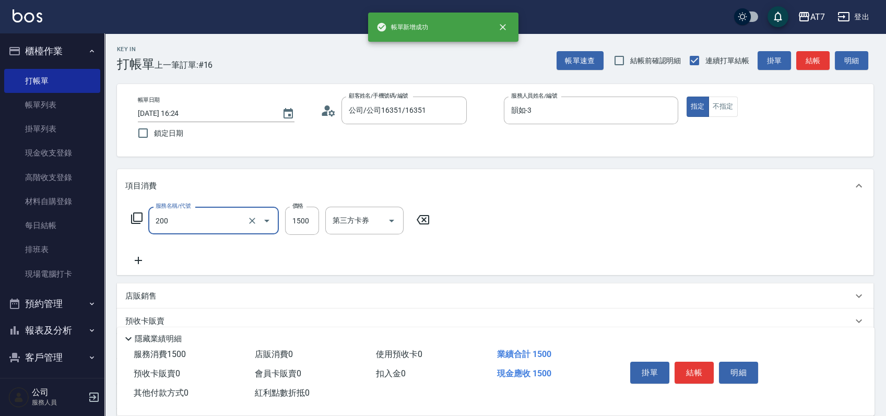
type input "燙髮(200)"
type input "0"
click at [698, 368] on button "結帳" at bounding box center [694, 373] width 39 height 22
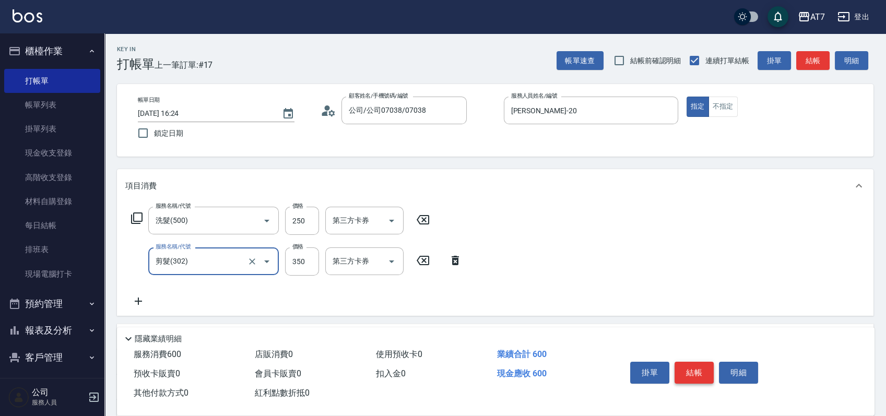
click at [694, 364] on button "結帳" at bounding box center [694, 373] width 39 height 22
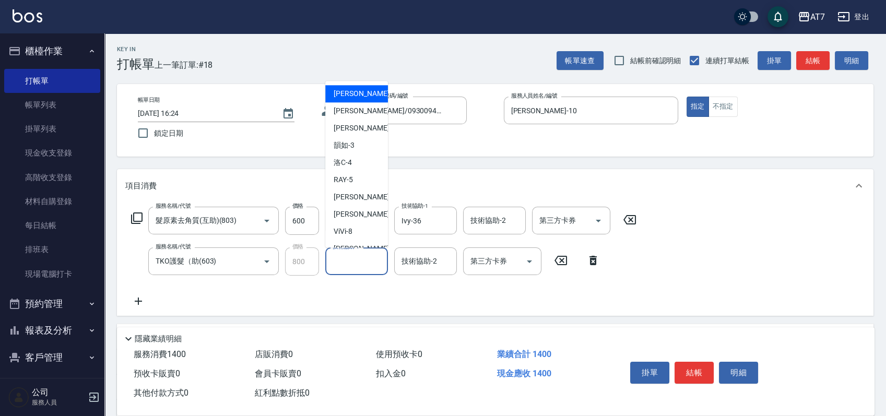
click at [376, 265] on input "技術協助-1" at bounding box center [356, 261] width 53 height 18
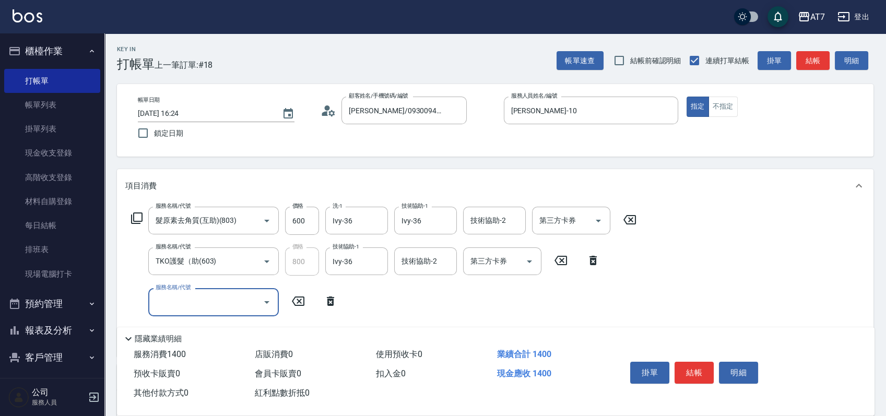
click at [141, 215] on icon at bounding box center [137, 218] width 13 height 13
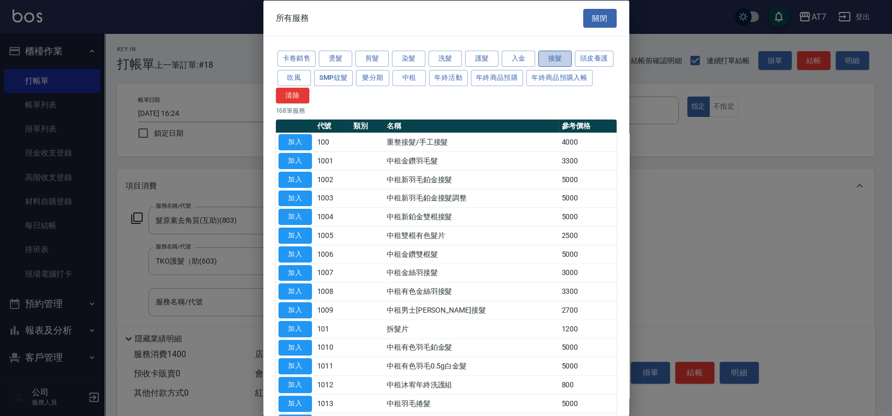
click at [559, 54] on button "接髮" at bounding box center [554, 59] width 33 height 16
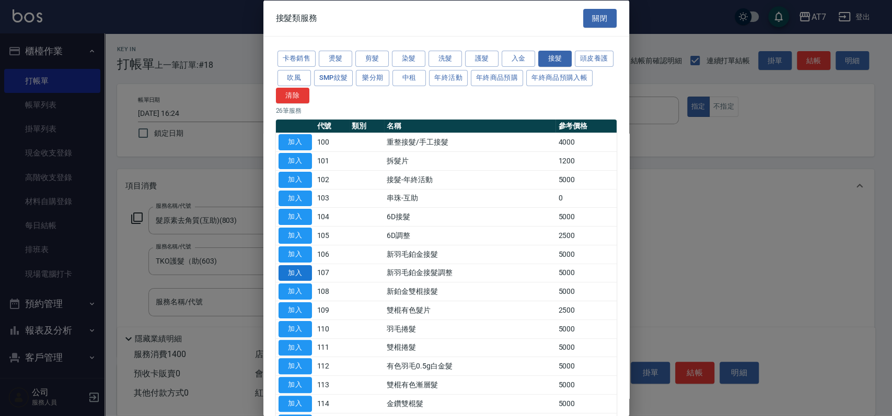
click at [297, 277] on button "加入" at bounding box center [294, 273] width 33 height 16
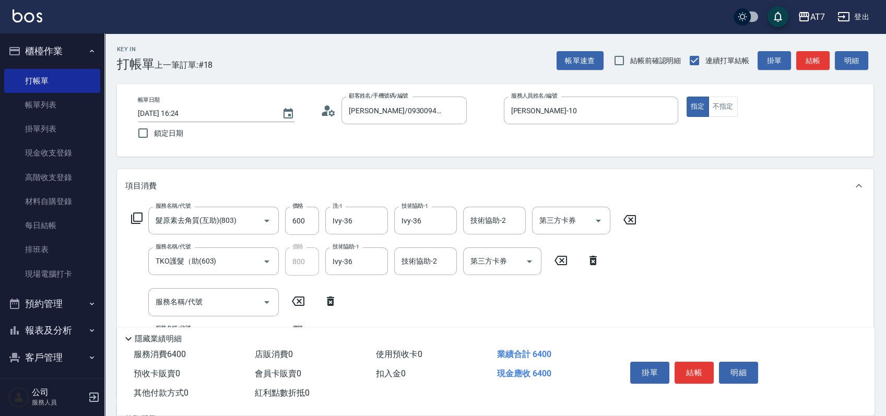
click at [334, 302] on icon at bounding box center [331, 301] width 26 height 13
click at [312, 305] on input "5000" at bounding box center [302, 302] width 34 height 28
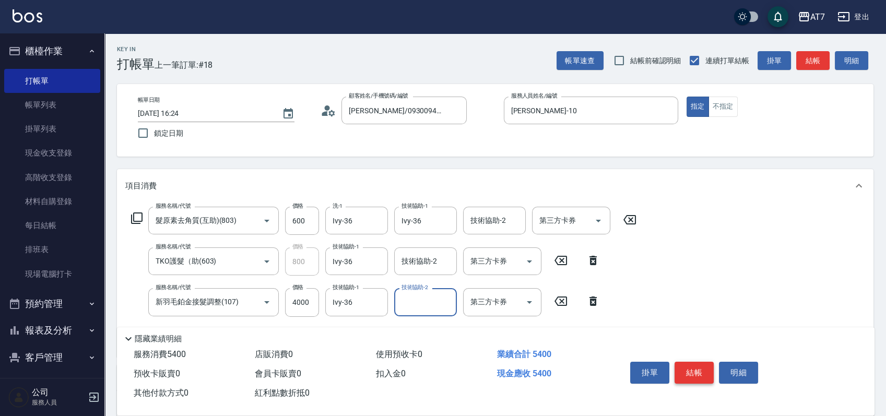
click at [697, 363] on button "結帳" at bounding box center [694, 373] width 39 height 22
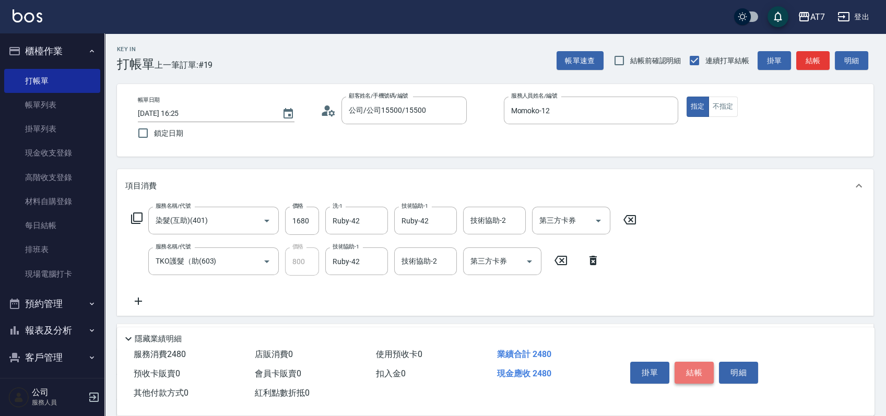
click at [697, 363] on button "結帳" at bounding box center [694, 373] width 39 height 22
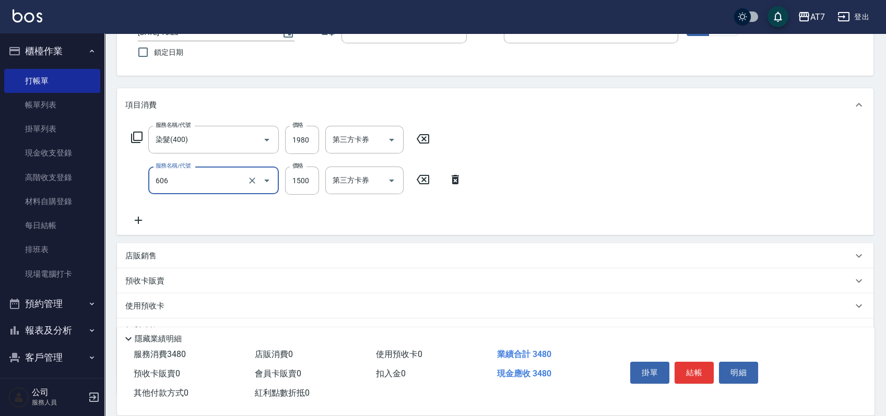
scroll to position [157, 0]
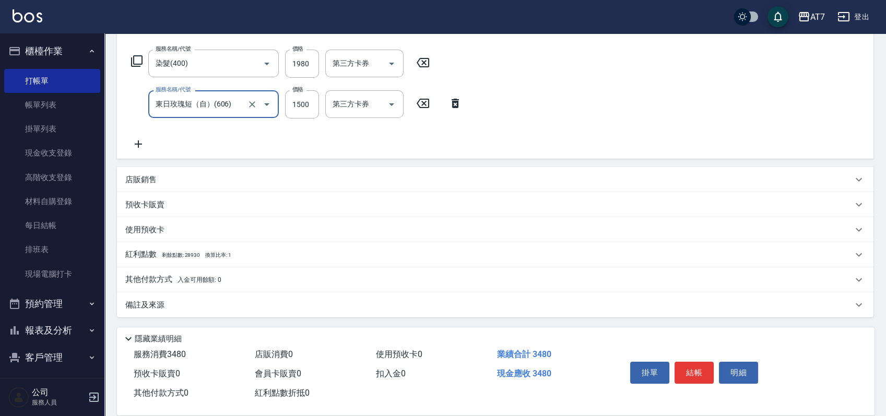
click at [280, 282] on div "其他付款方式 入金可用餘額: 0" at bounding box center [489, 279] width 728 height 11
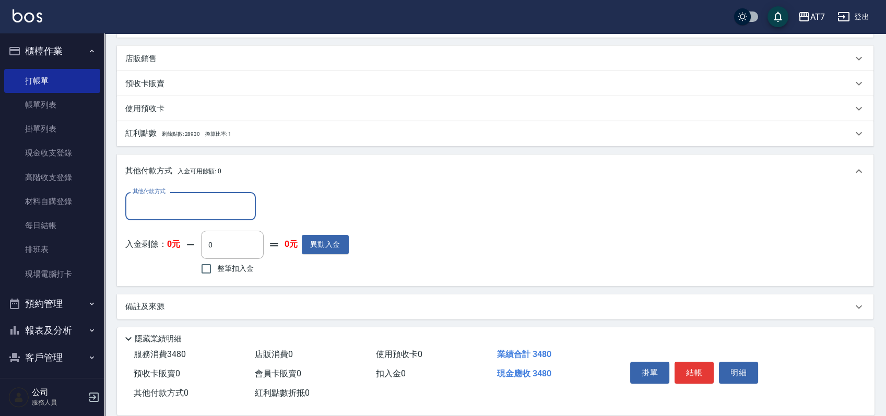
scroll to position [280, 0]
click at [194, 195] on div "其他付款方式" at bounding box center [190, 205] width 131 height 28
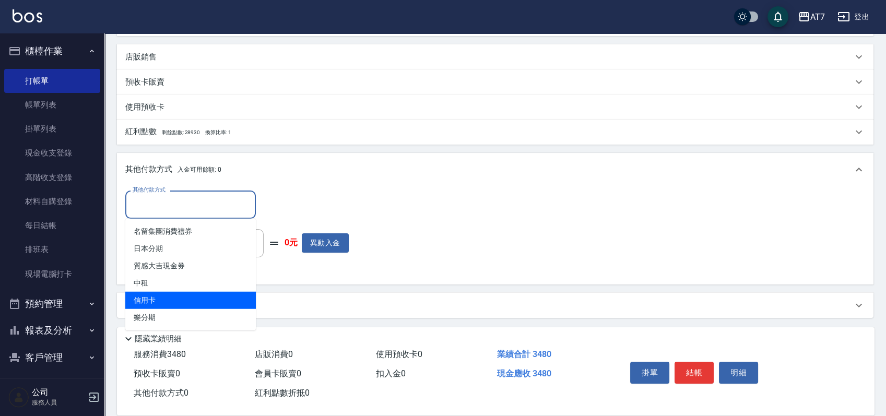
click at [183, 301] on span "信用卡" at bounding box center [190, 300] width 131 height 17
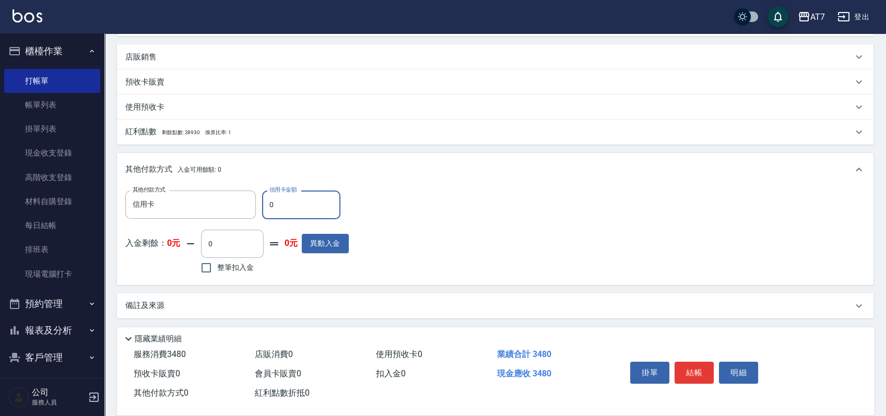
click at [266, 204] on input "0" at bounding box center [301, 205] width 78 height 28
click at [689, 372] on button "結帳" at bounding box center [694, 373] width 39 height 22
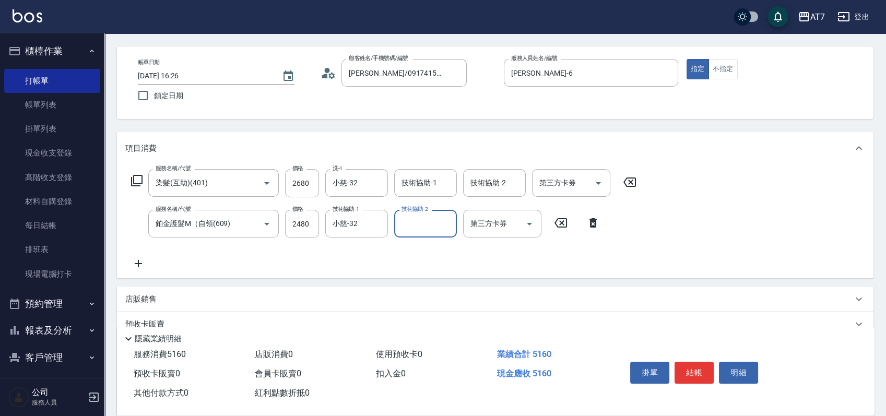
scroll to position [69, 0]
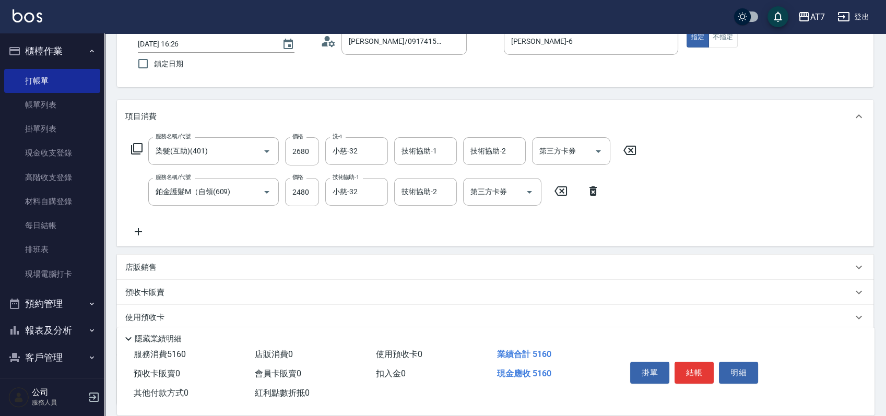
click at [678, 266] on div "店販銷售" at bounding box center [489, 267] width 728 height 11
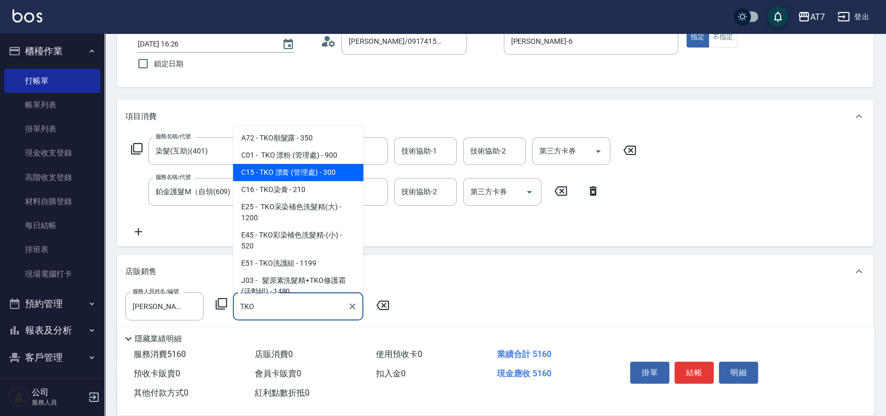
click at [313, 238] on span "E45 - TKO彩染補色洗髮精-(小) - 520" at bounding box center [298, 241] width 131 height 28
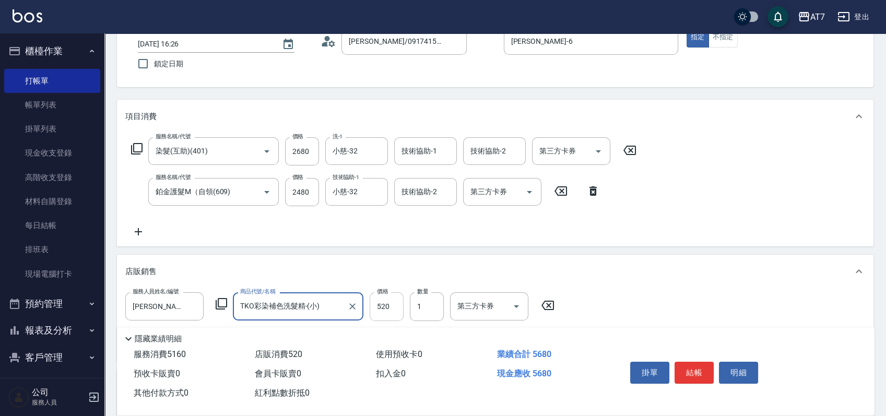
click at [387, 316] on input "520" at bounding box center [387, 307] width 34 height 28
click at [702, 366] on button "結帳" at bounding box center [694, 373] width 39 height 22
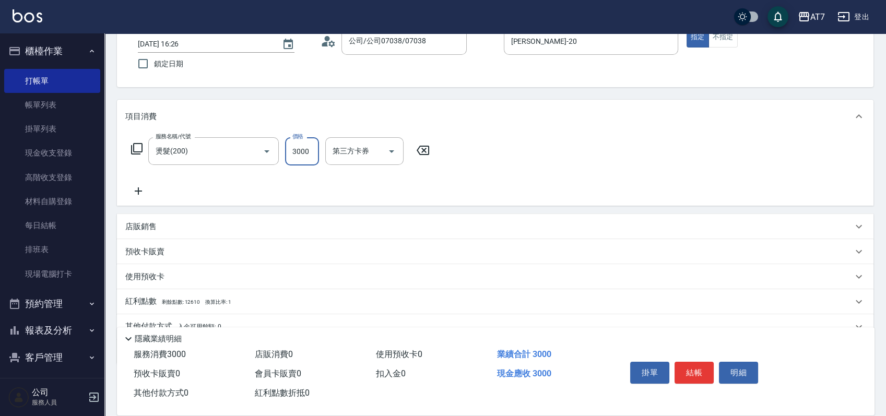
click at [702, 366] on button "結帳" at bounding box center [694, 373] width 39 height 22
